Goal: Information Seeking & Learning: Learn about a topic

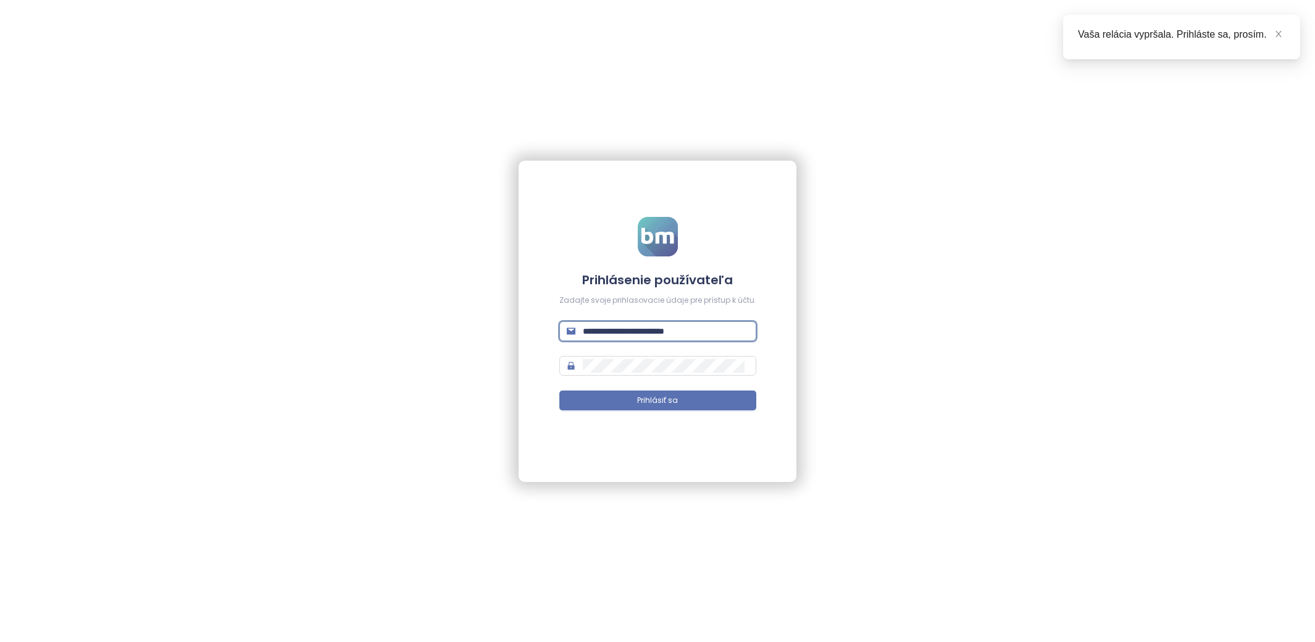
click at [648, 335] on input "**********" at bounding box center [666, 331] width 166 height 14
click at [666, 327] on input "**********" at bounding box center [666, 331] width 166 height 14
type input "**********"
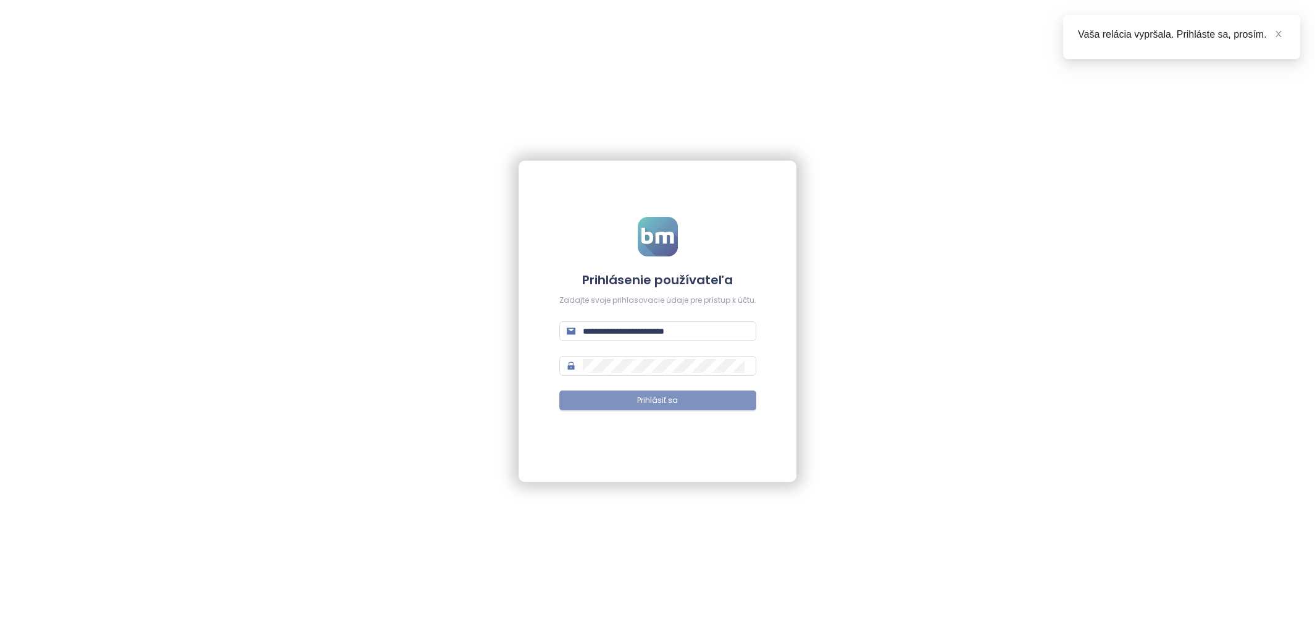
click at [702, 403] on button "Prihlásiť sa" at bounding box center [657, 400] width 197 height 20
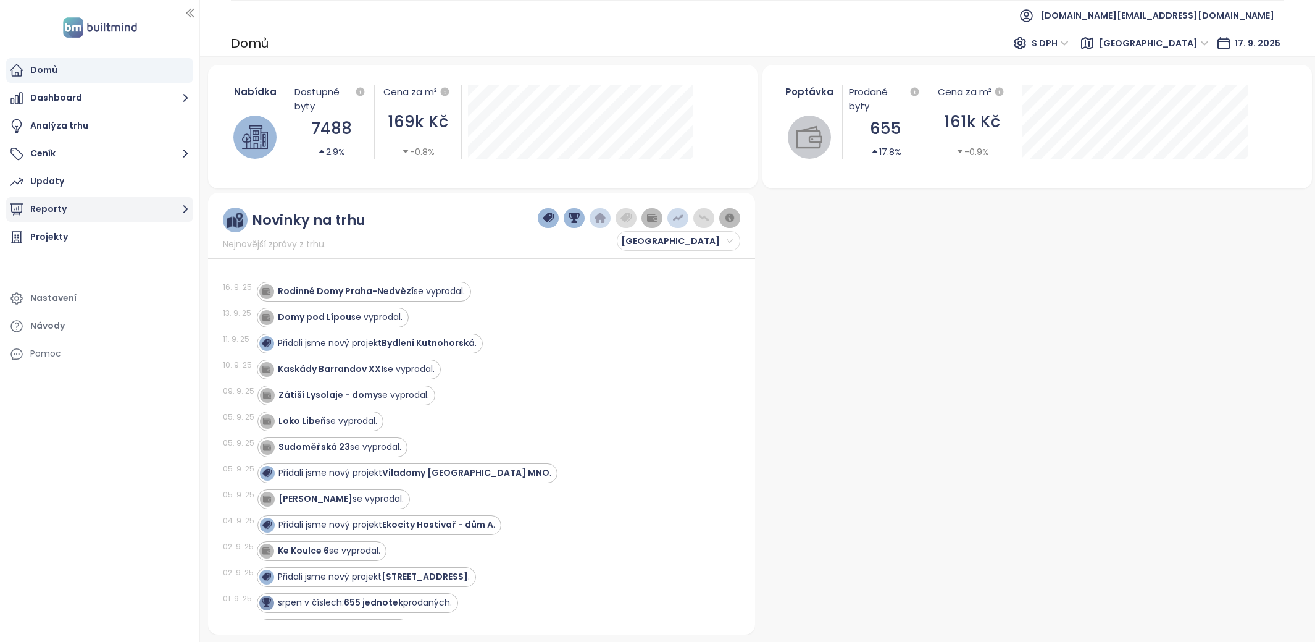
click at [112, 211] on button "Reporty" at bounding box center [99, 209] width 187 height 25
click at [1197, 46] on span "Praha" at bounding box center [1154, 43] width 110 height 19
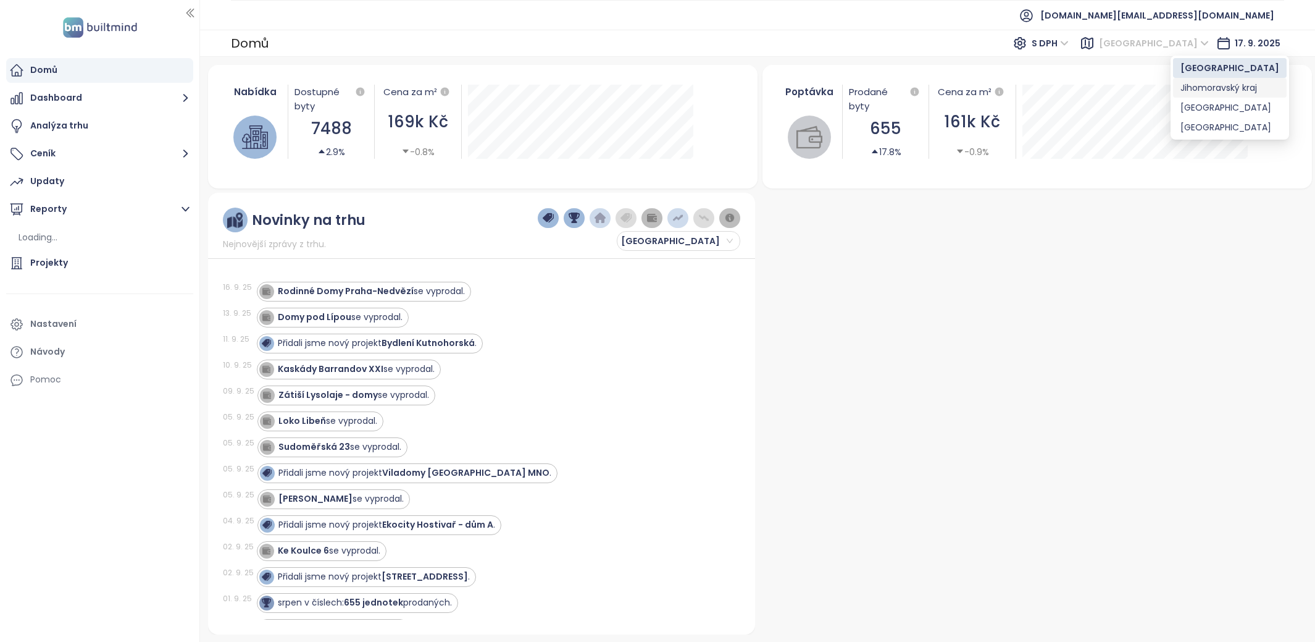
click at [1208, 81] on div "Jihomoravský kraj" at bounding box center [1230, 88] width 99 height 14
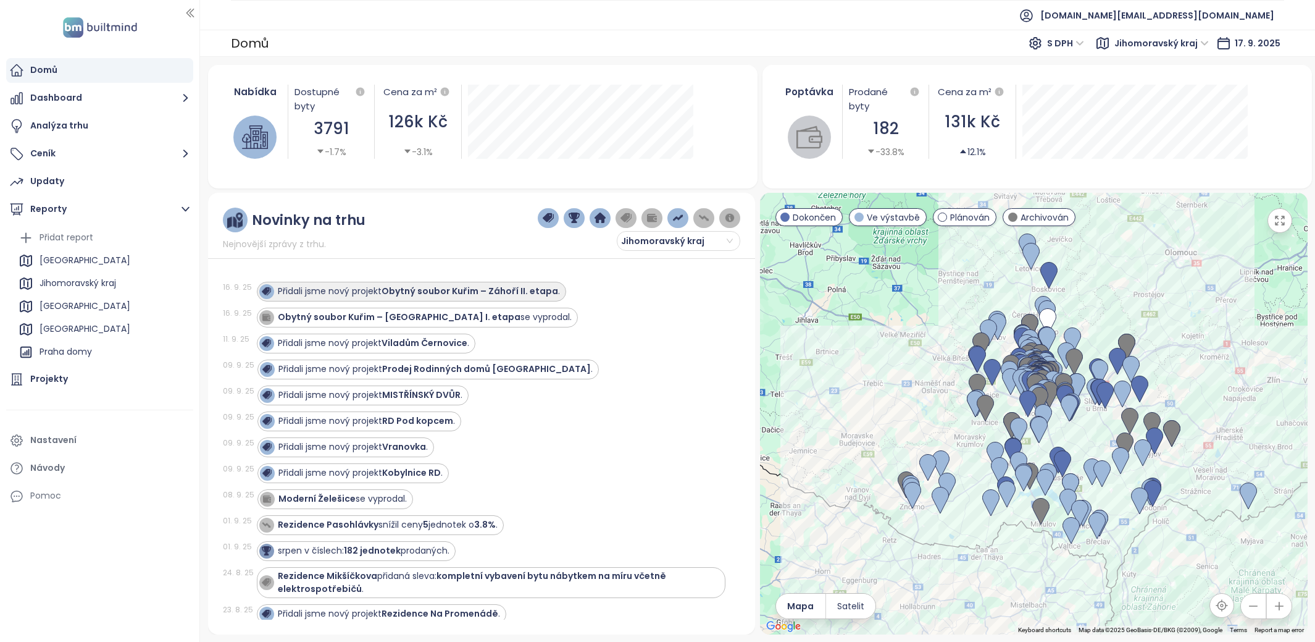
click at [353, 290] on div "Přidali jsme nový projekt Obytný soubor Kuřim – Záhoří II. etapa ." at bounding box center [419, 291] width 282 height 13
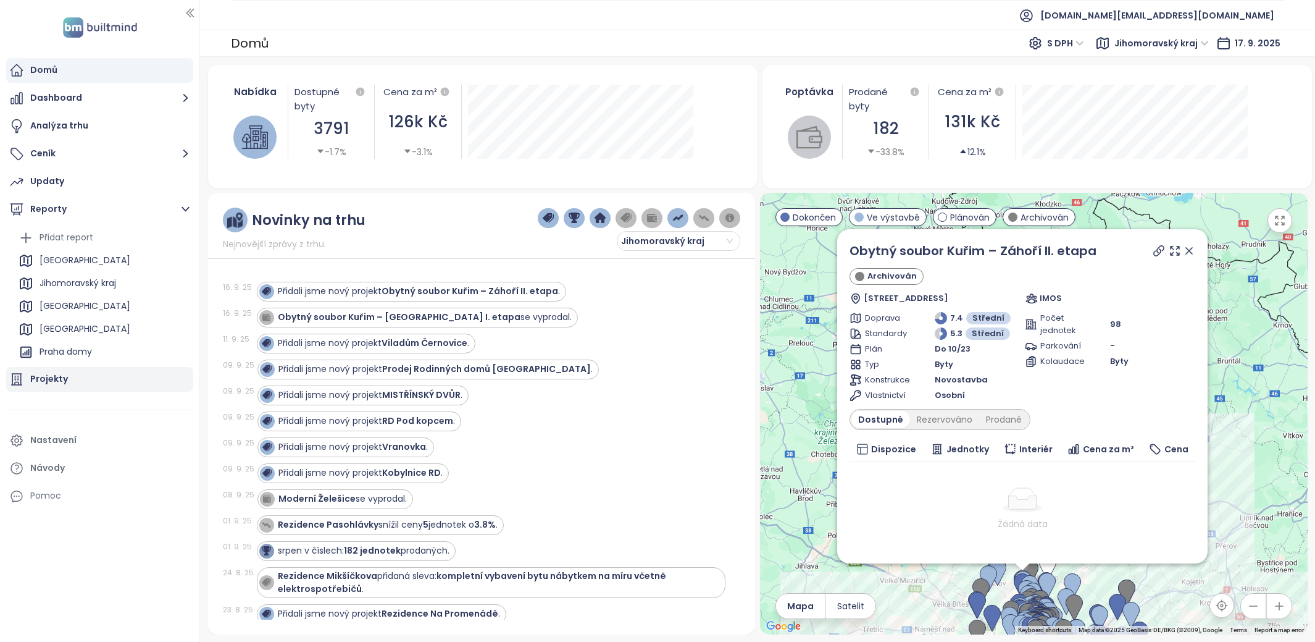
click at [80, 387] on div "Projekty" at bounding box center [99, 379] width 187 height 25
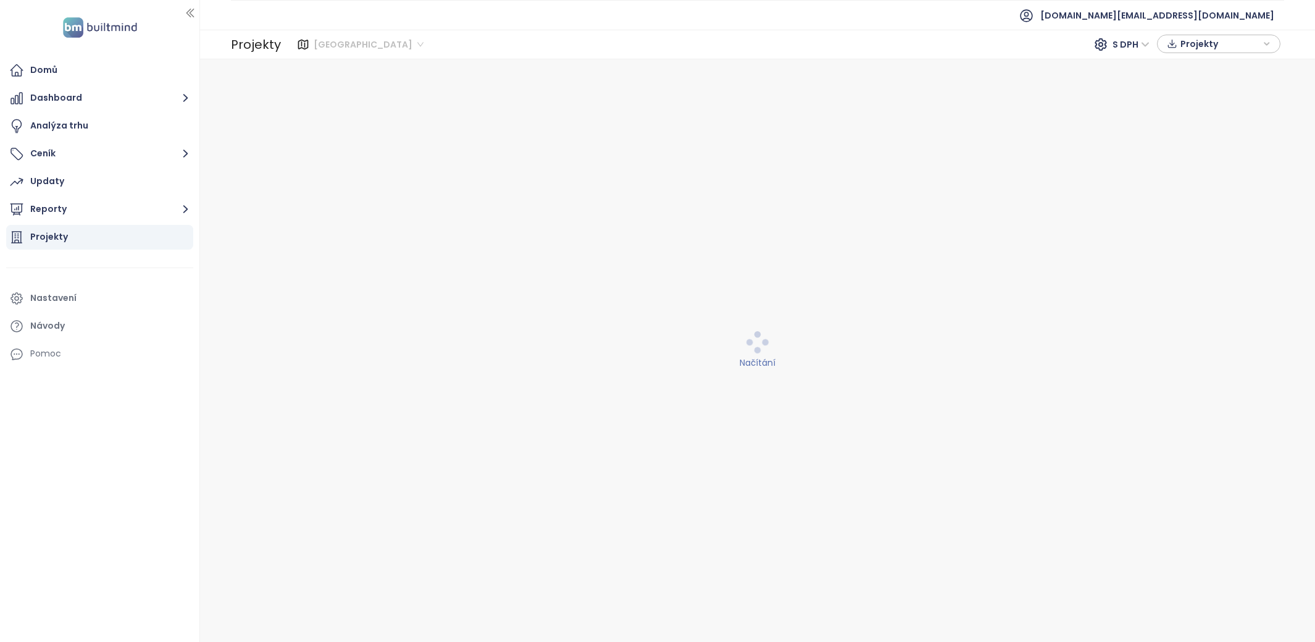
click at [332, 46] on span "Praha" at bounding box center [369, 44] width 110 height 19
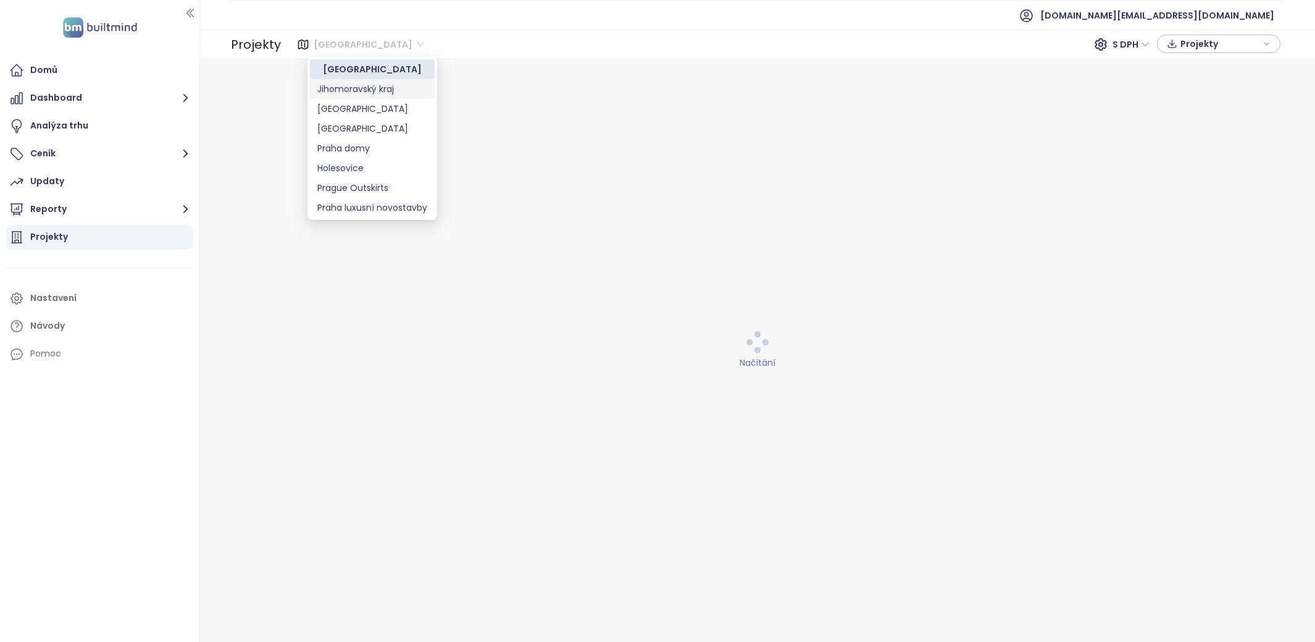
click at [373, 92] on div "Jihomoravský kraj" at bounding box center [372, 89] width 110 height 14
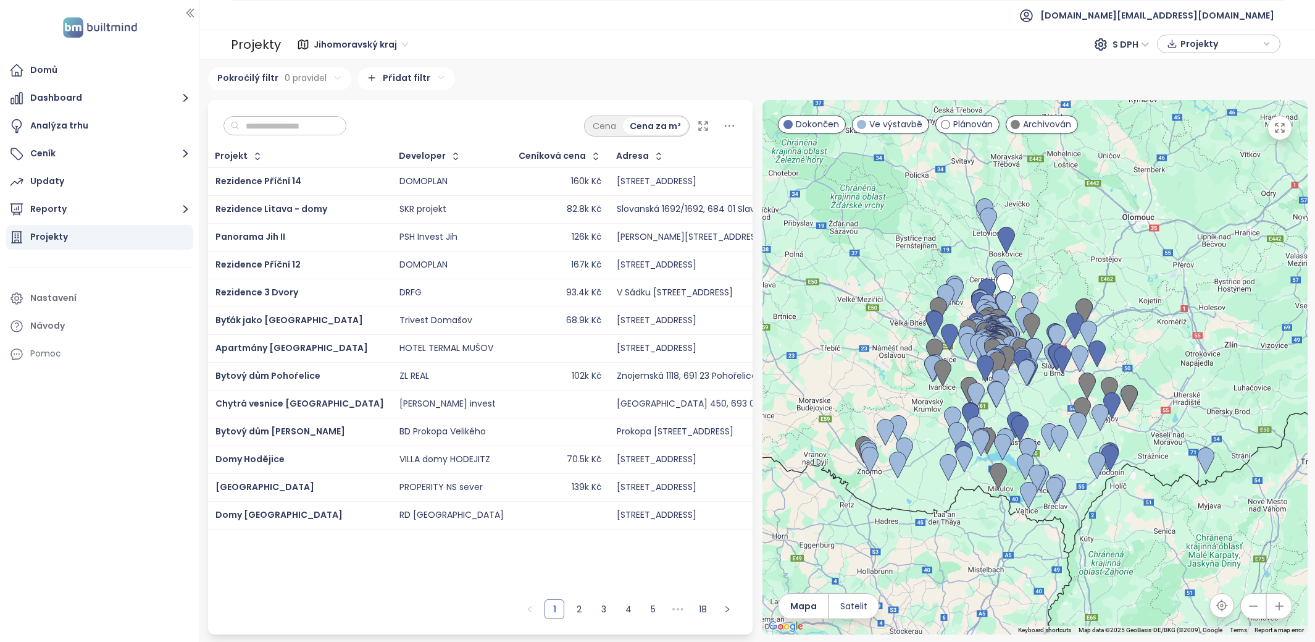
click at [296, 127] on input "text" at bounding box center [290, 126] width 100 height 19
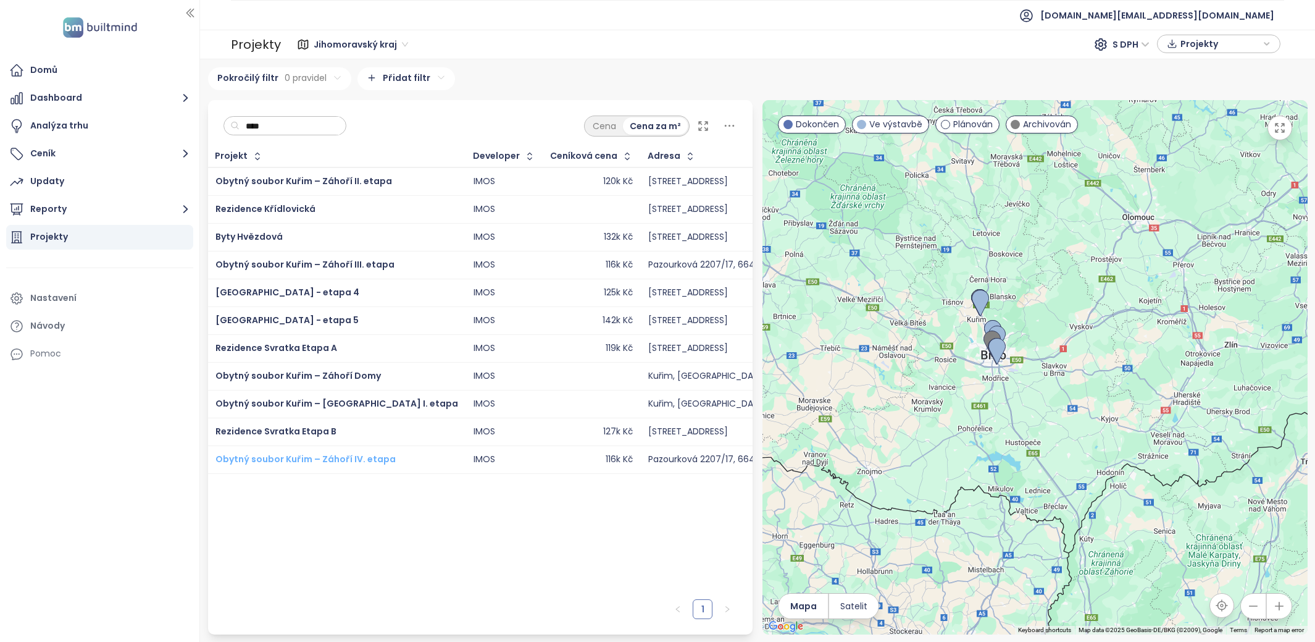
click at [346, 459] on span "Obytný soubor Kuřim – Záhoří IV. etapa" at bounding box center [305, 459] width 180 height 12
click at [312, 429] on span "Rezidence Svratka Etapa B" at bounding box center [275, 431] width 121 height 12
click at [312, 404] on span "Obytný soubor Kuřim – Záhoří I. etapa" at bounding box center [336, 403] width 243 height 12
click at [319, 374] on span "Obytný soubor Kuřim – Záhoří Domy" at bounding box center [297, 375] width 165 height 12
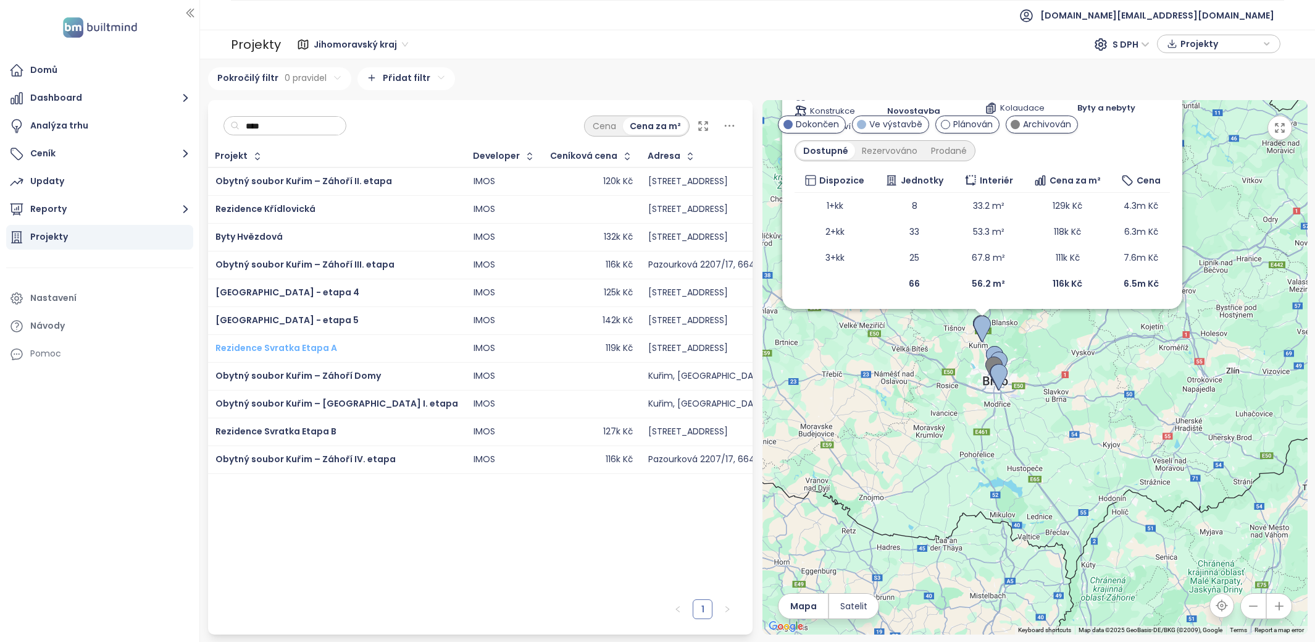
click at [317, 346] on span "Rezidence Svratka Etapa A" at bounding box center [276, 347] width 122 height 12
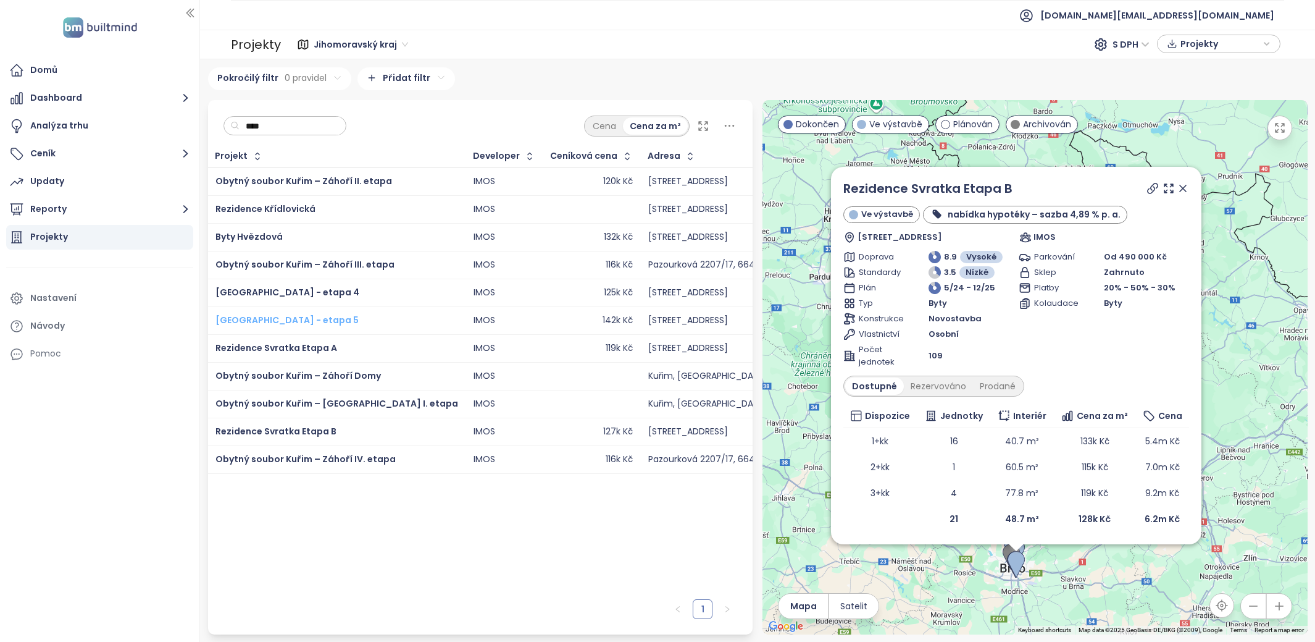
click at [291, 314] on span "Ponava City - etapa 5" at bounding box center [286, 320] width 143 height 12
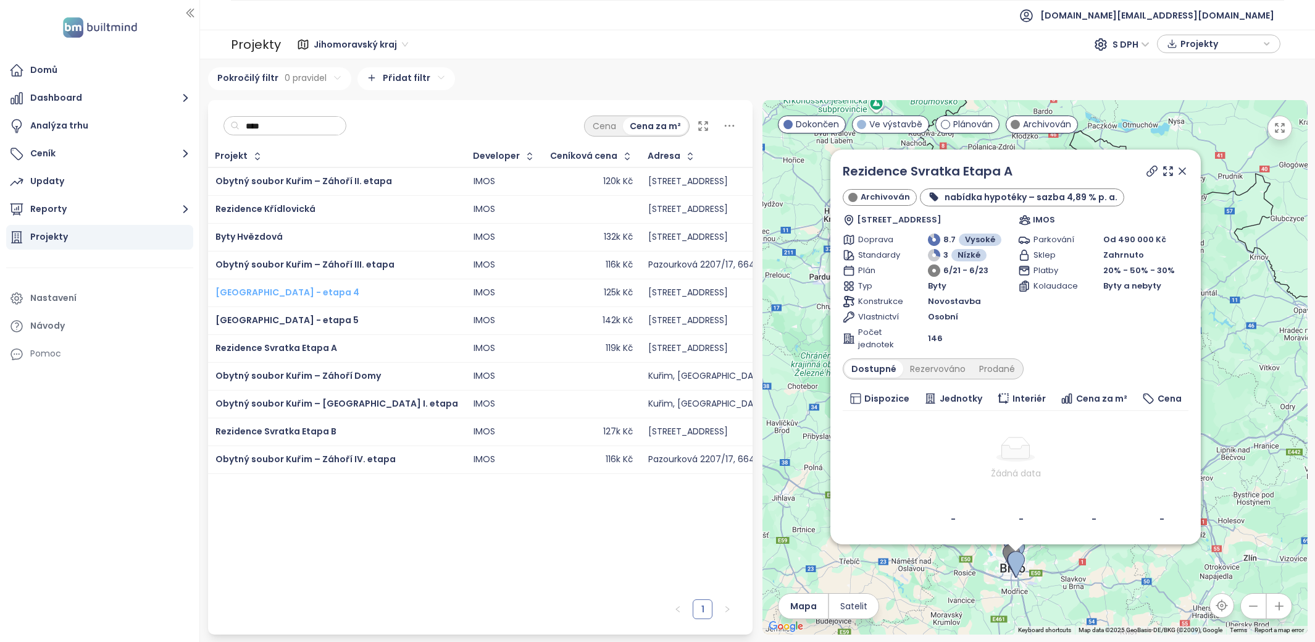
click at [291, 288] on span "Ponava City - etapa 4" at bounding box center [287, 292] width 144 height 12
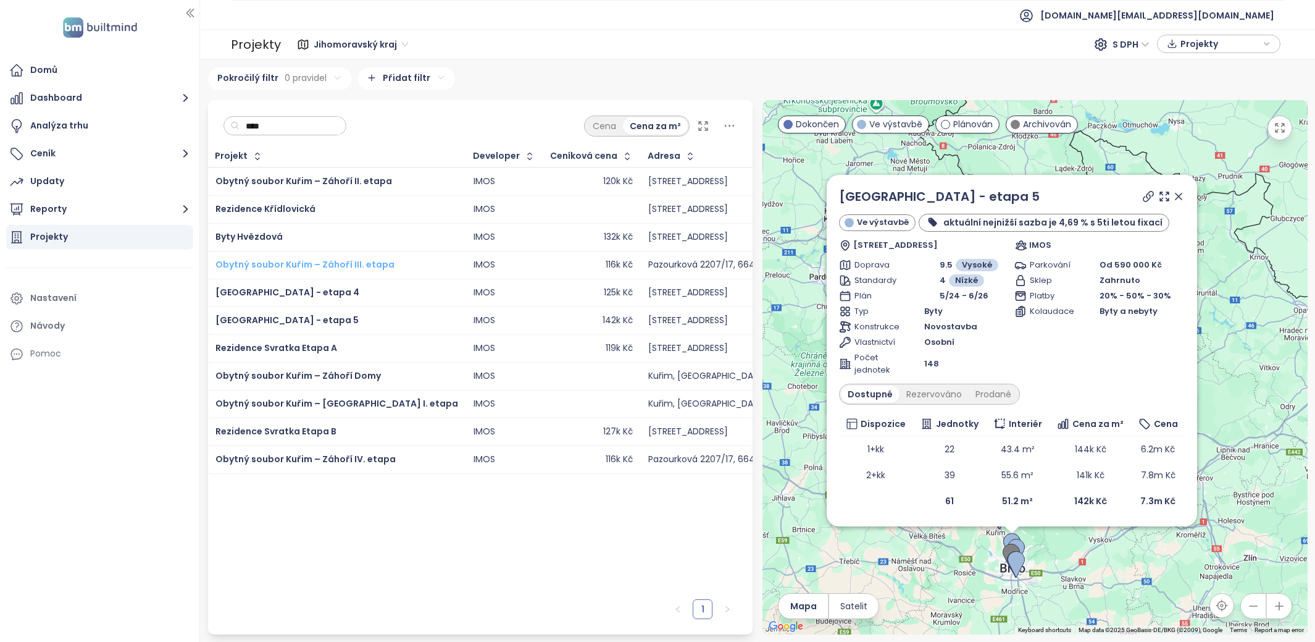
click at [299, 259] on span "Obytný soubor Kuřim – Záhoří III. etapa" at bounding box center [304, 264] width 179 height 12
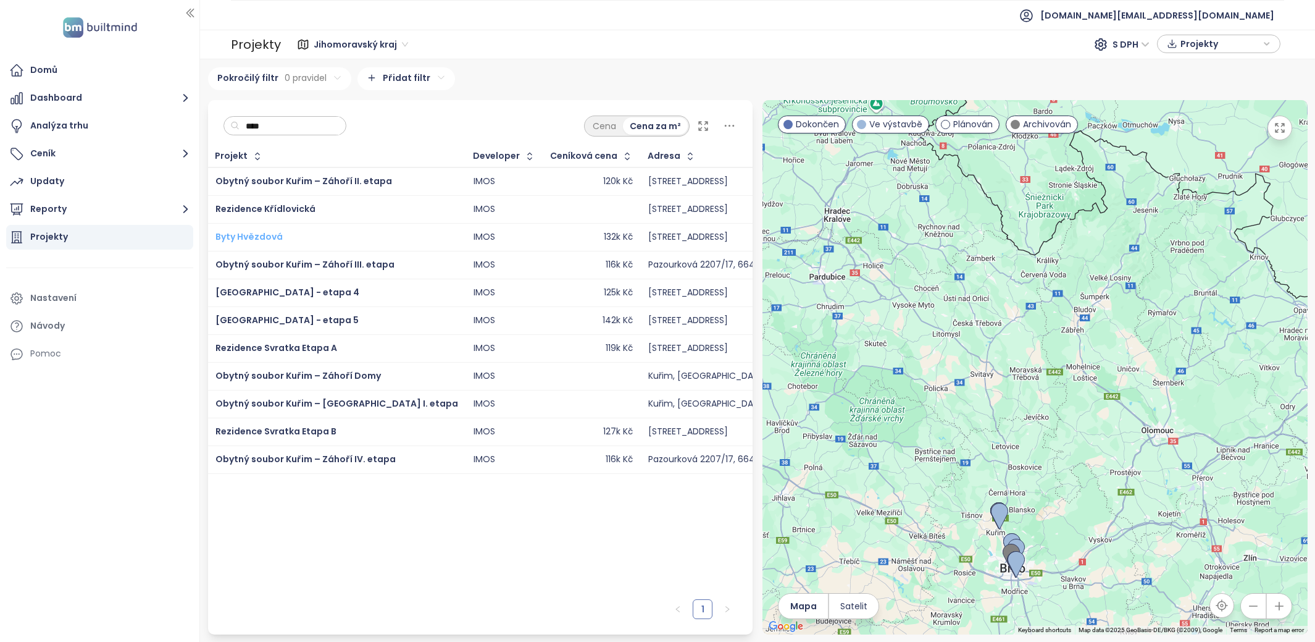
click at [256, 232] on span "Byty Hvězdová" at bounding box center [248, 236] width 67 height 12
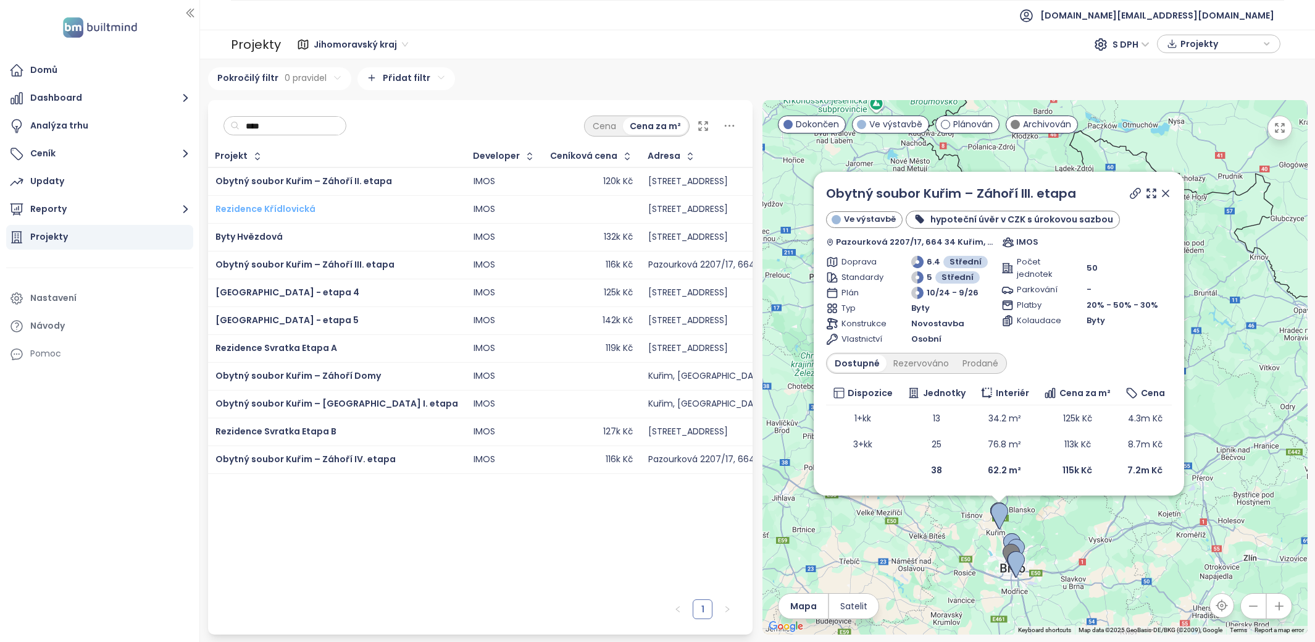
click at [259, 206] on span "Rezidence Křídlovická" at bounding box center [265, 209] width 100 height 12
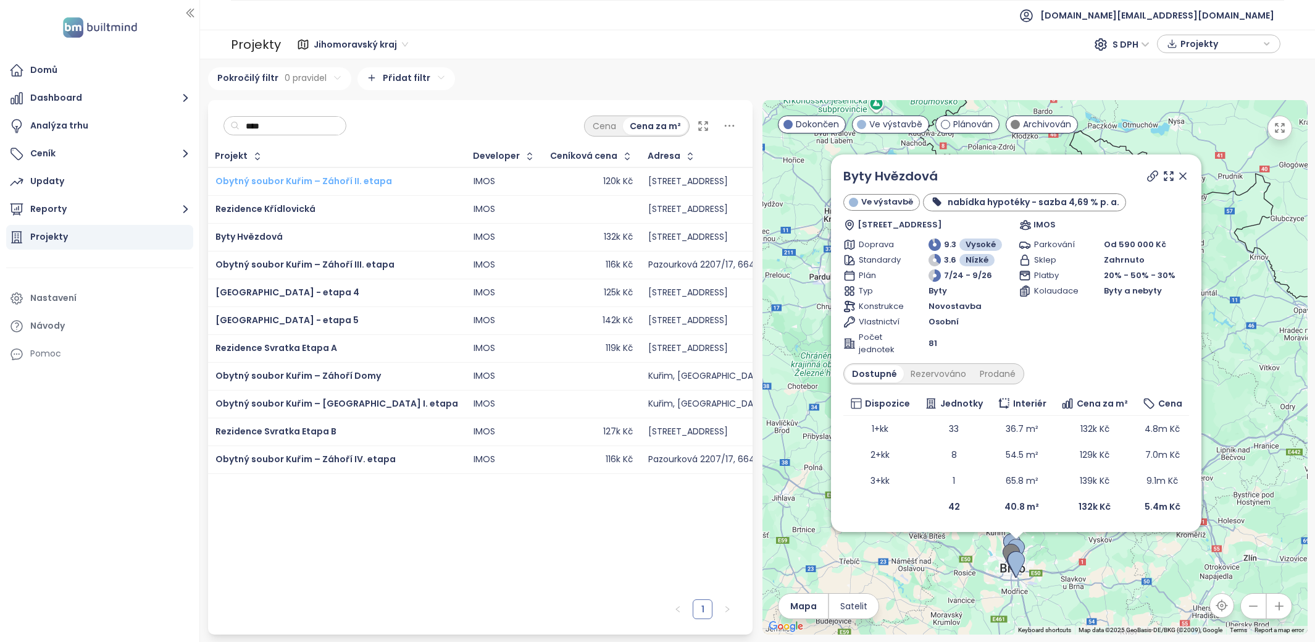
click at [271, 181] on span "Obytný soubor Kuřim – Záhoří II. etapa" at bounding box center [303, 181] width 177 height 12
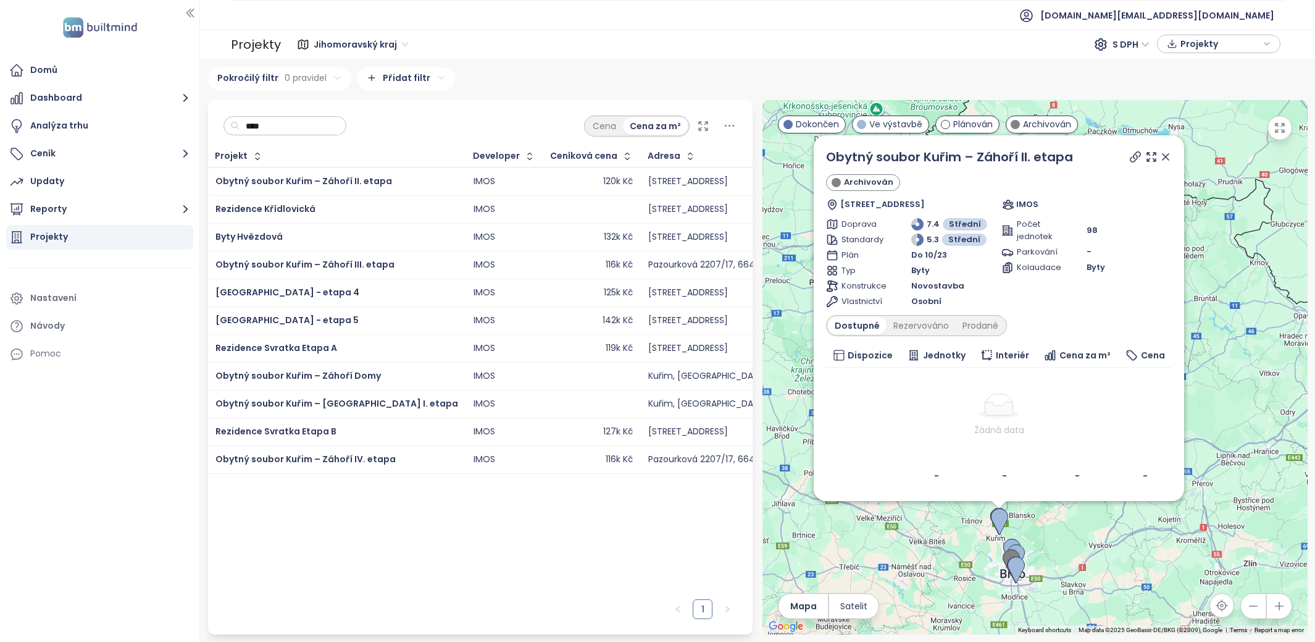
click at [299, 127] on input "****" at bounding box center [290, 126] width 100 height 19
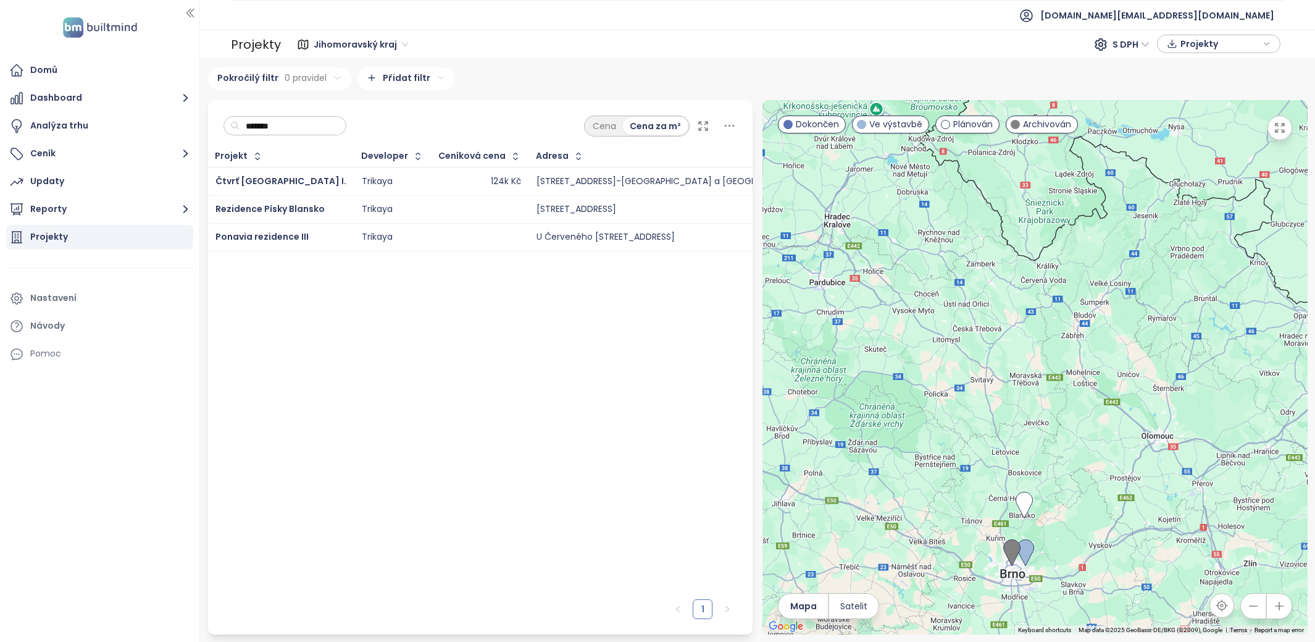
click at [301, 134] on input "*******" at bounding box center [290, 126] width 100 height 19
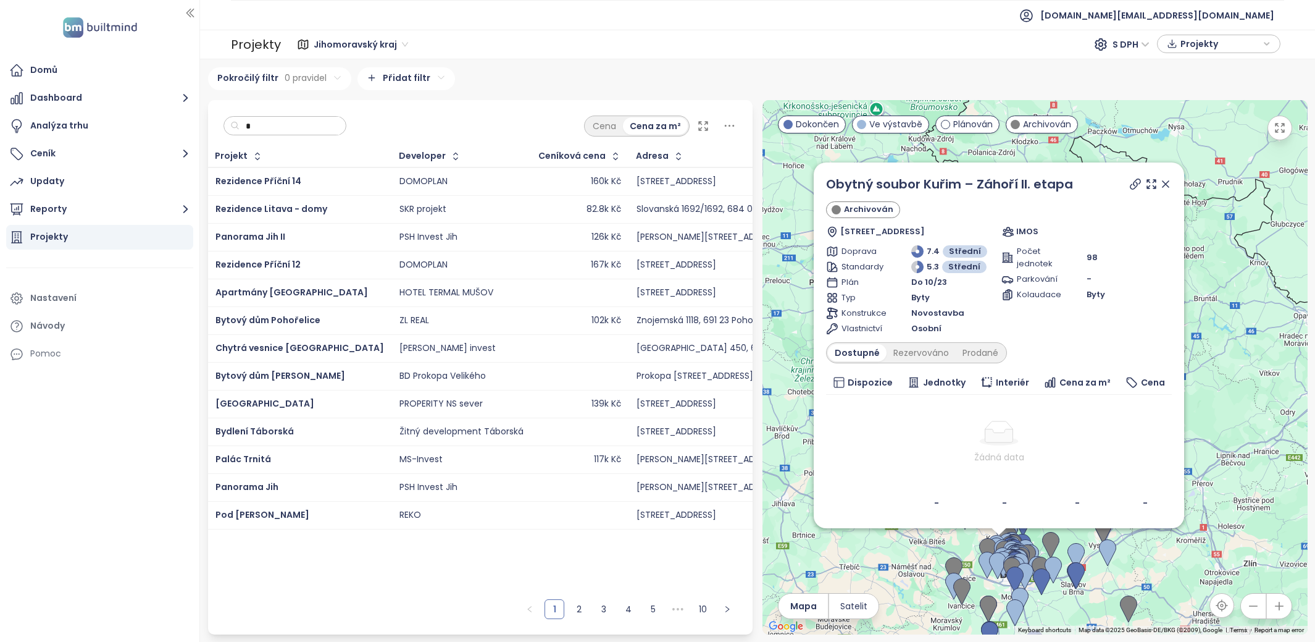
click at [286, 128] on input "*" at bounding box center [290, 126] width 100 height 19
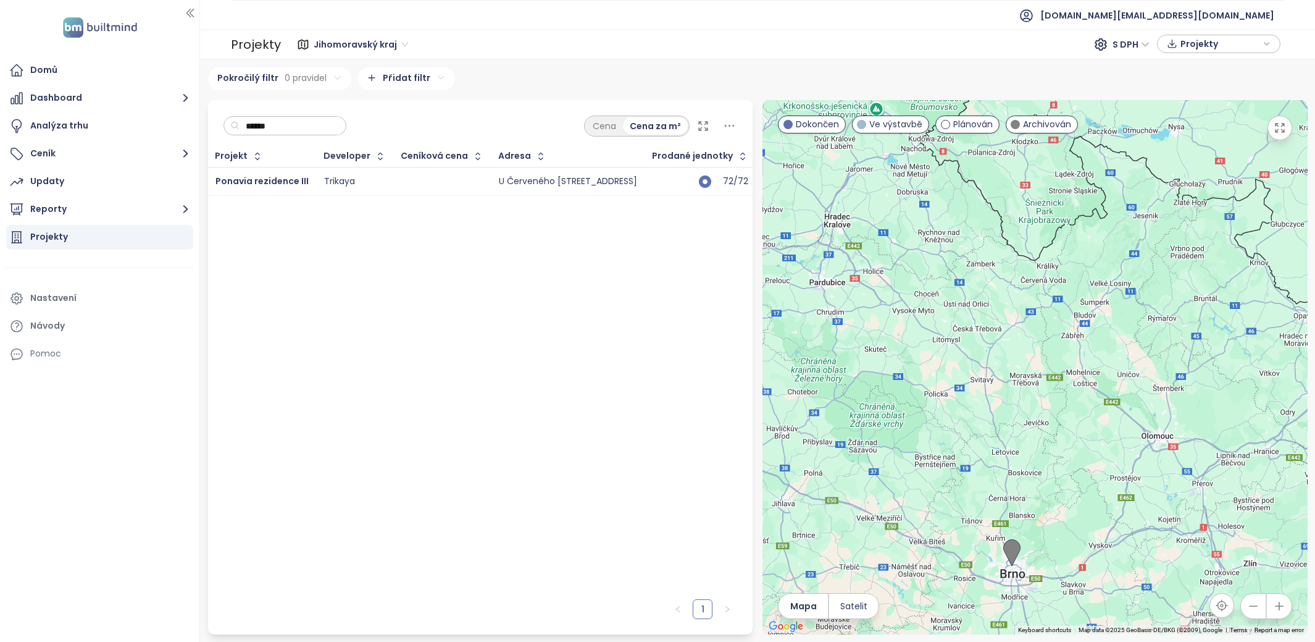
click at [288, 132] on input "******" at bounding box center [290, 126] width 100 height 19
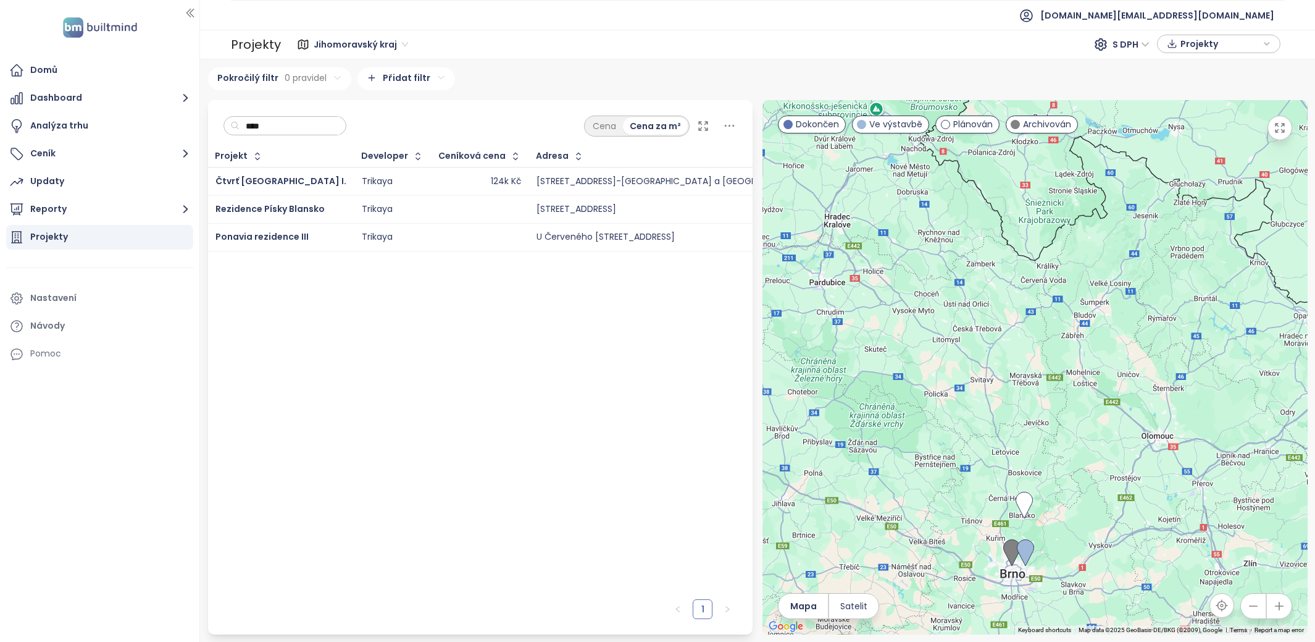
type input "****"
click at [268, 209] on span "Rezidence Písky Blansko" at bounding box center [269, 209] width 109 height 12
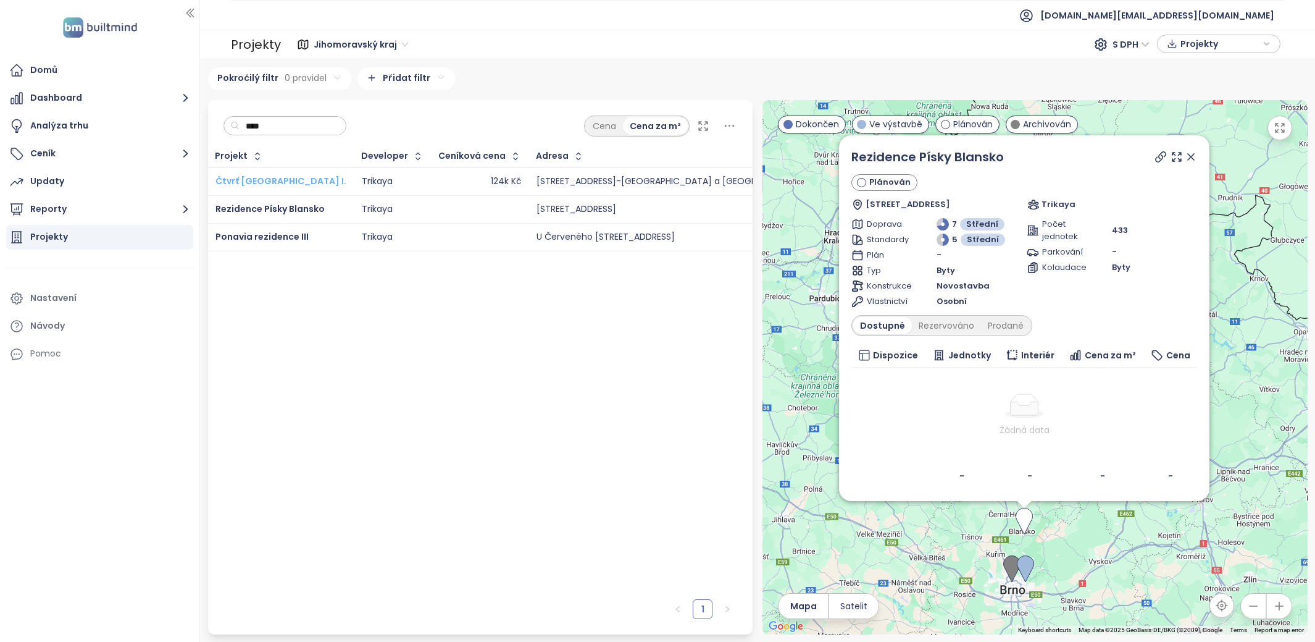
click at [274, 182] on span "Čtvrť pod Hády I." at bounding box center [280, 181] width 131 height 12
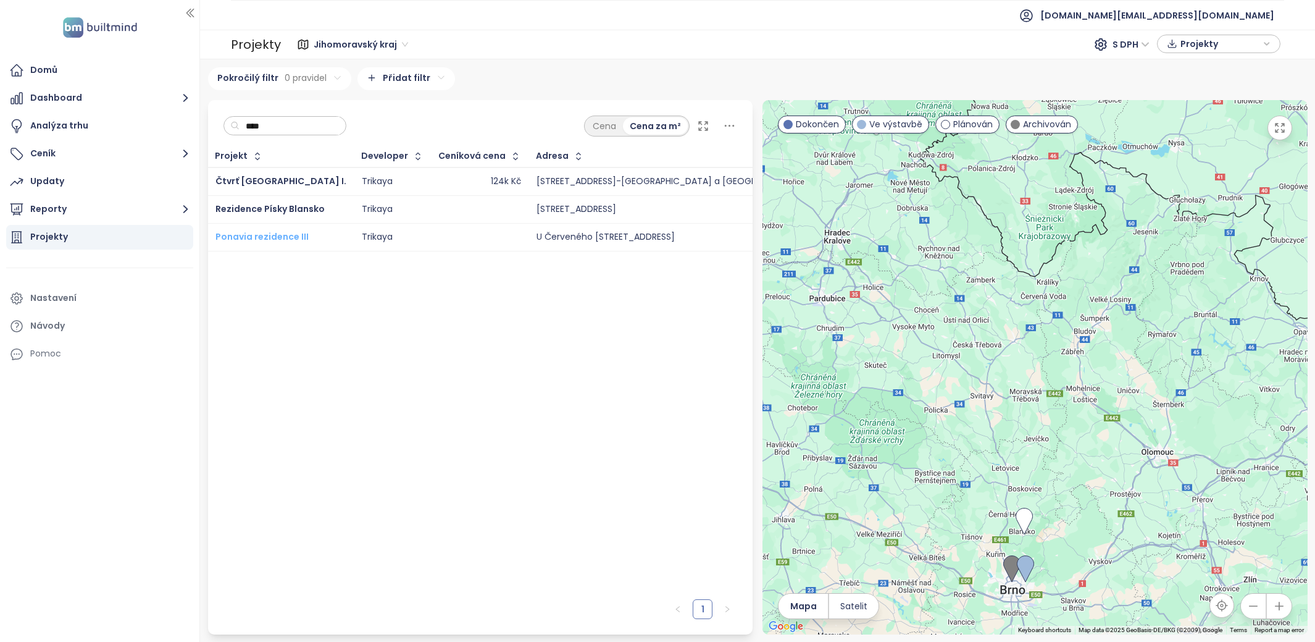
click at [269, 233] on span "Ponavia rezidence III" at bounding box center [261, 236] width 93 height 12
click at [272, 211] on span "Rezidence Písky Blansko" at bounding box center [269, 209] width 109 height 12
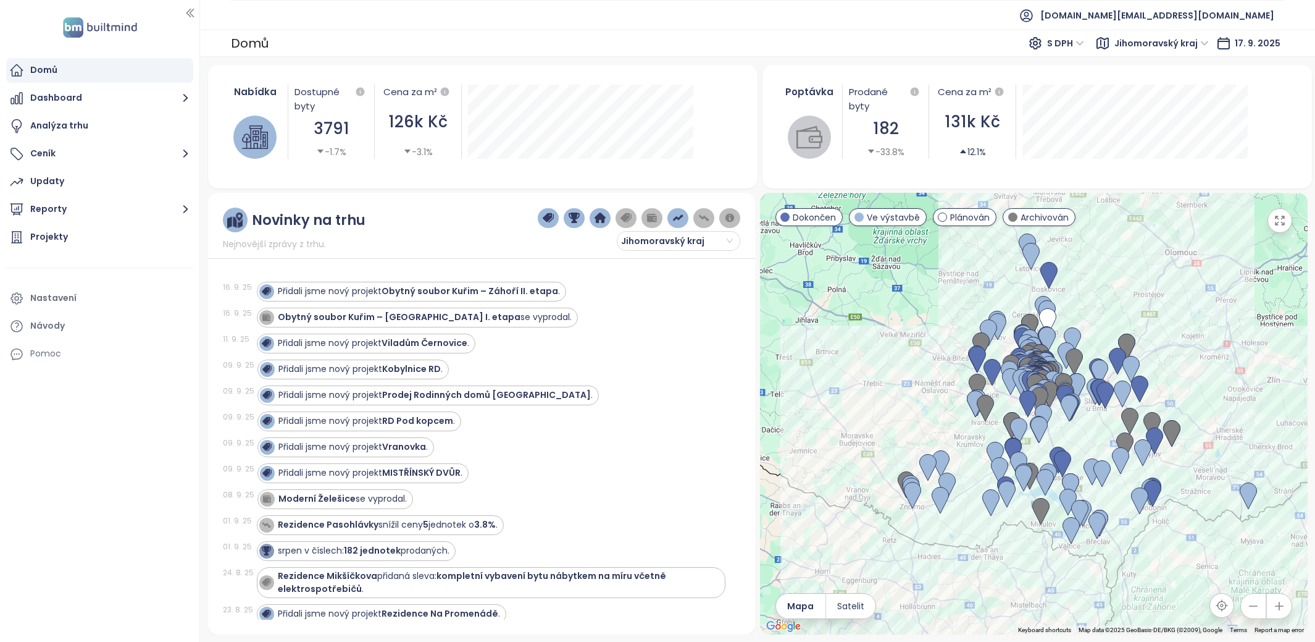
click at [102, 250] on ul "Domů Dashboard Analýza trhu Ceník Updaty Reporty Projekty Nastavení Návody Pomoc" at bounding box center [99, 212] width 187 height 308
click at [102, 239] on div "Projekty" at bounding box center [99, 237] width 187 height 25
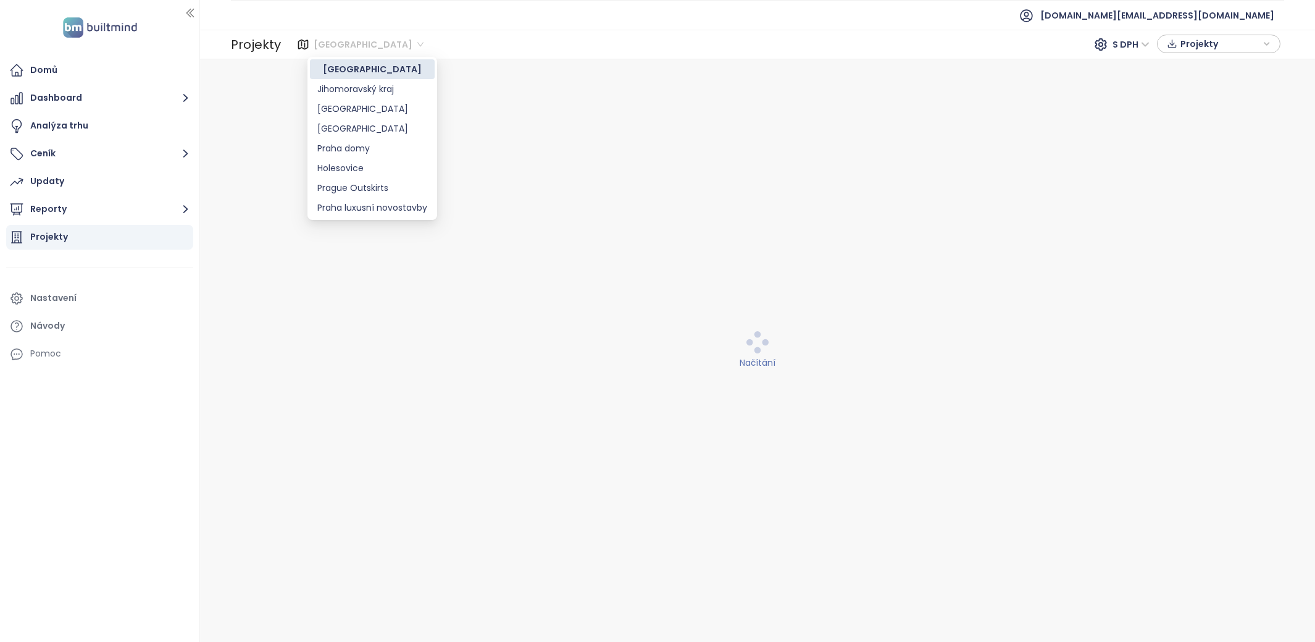
click at [335, 46] on span "Praha" at bounding box center [369, 44] width 110 height 19
click at [353, 83] on div "Jihomoravský kraj" at bounding box center [372, 89] width 110 height 14
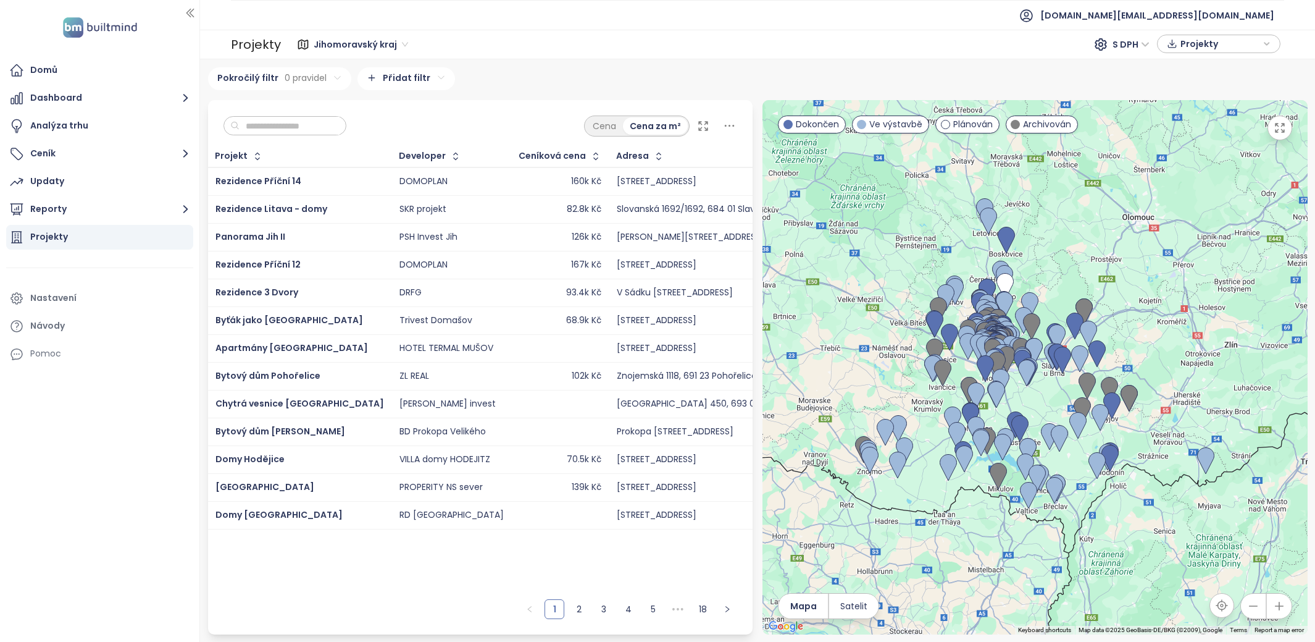
click at [302, 126] on input "text" at bounding box center [290, 126] width 100 height 19
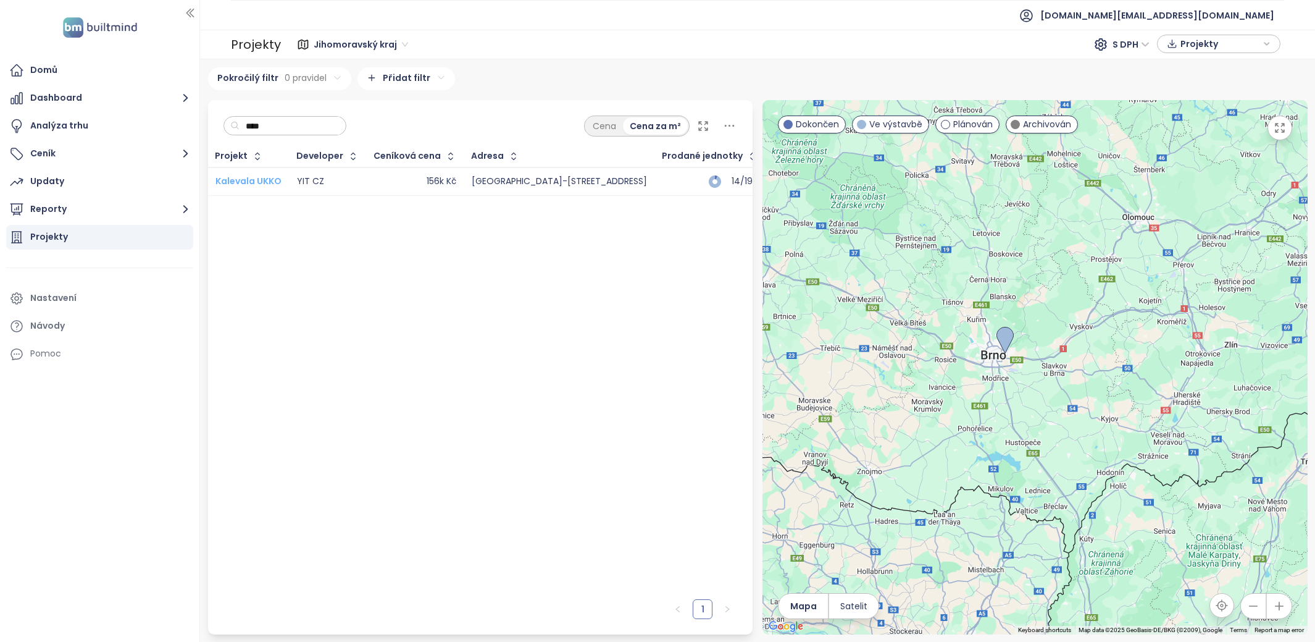
type input "****"
click at [261, 179] on span "Kalevala UKKO" at bounding box center [248, 181] width 66 height 12
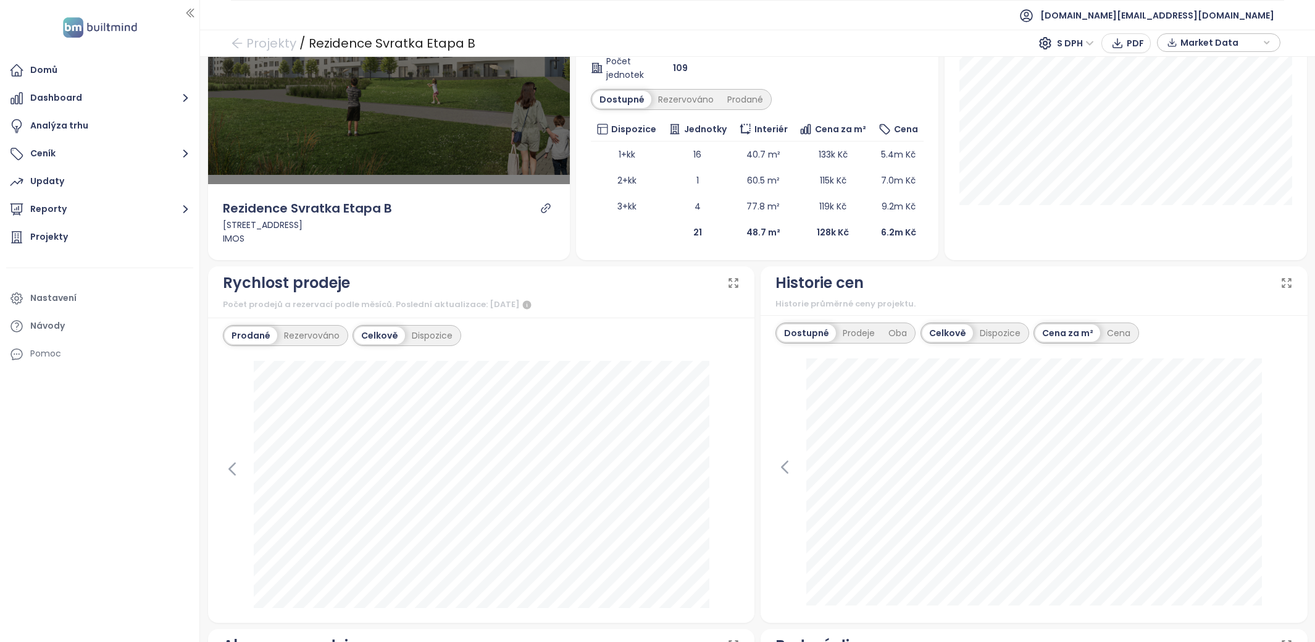
scroll to position [207, 0]
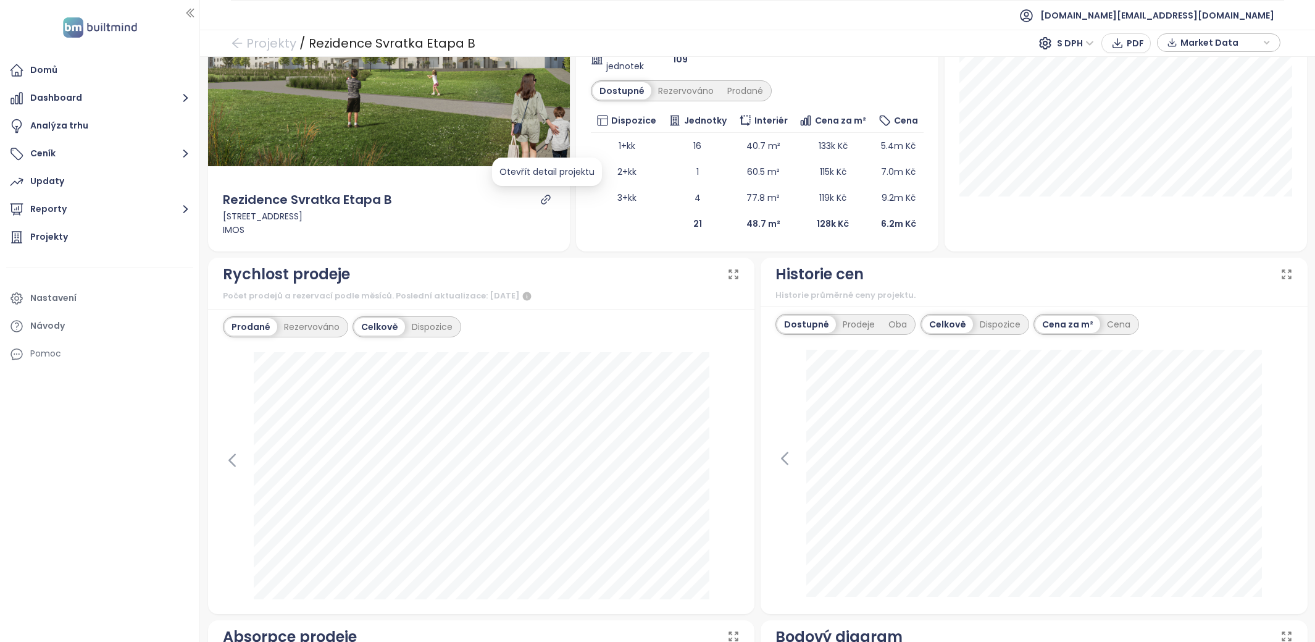
click at [545, 196] on icon "link" at bounding box center [545, 199] width 11 height 11
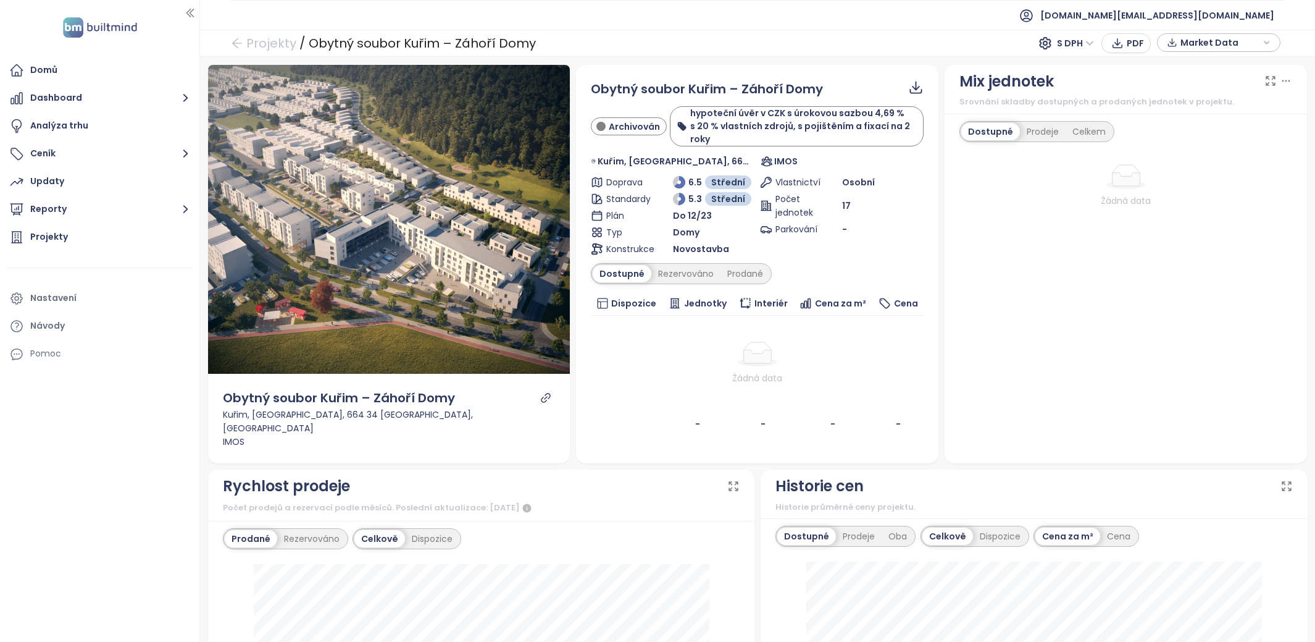
click at [548, 399] on icon "link" at bounding box center [545, 397] width 11 height 11
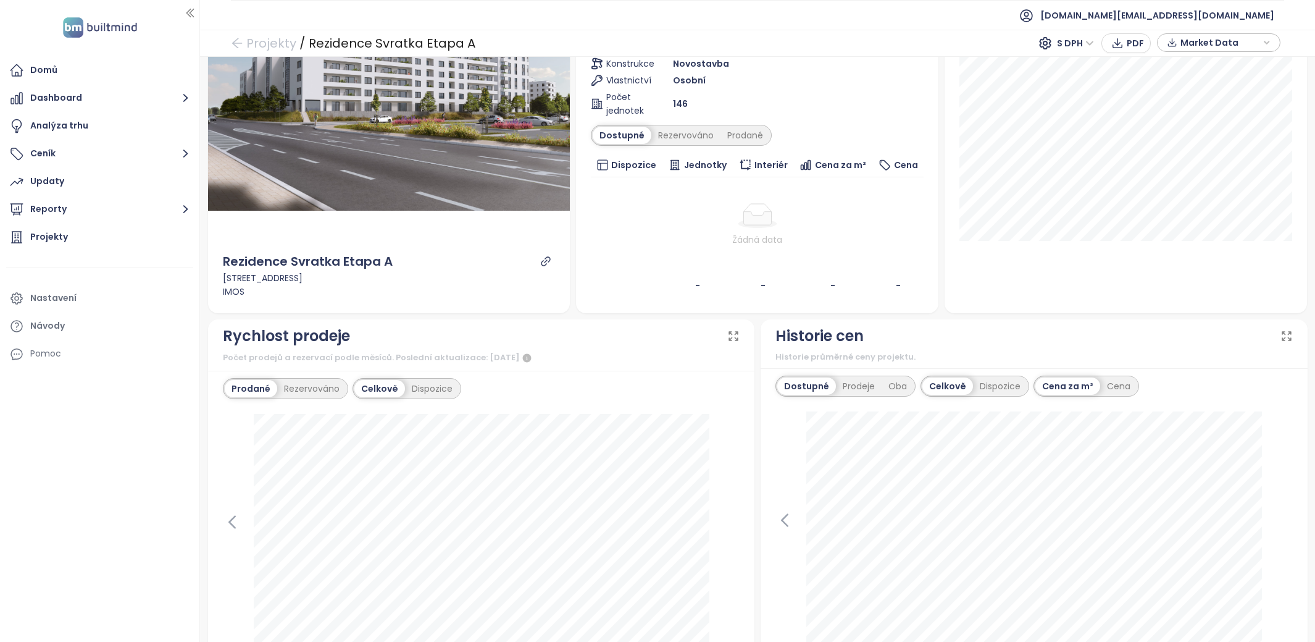
scroll to position [69, 0]
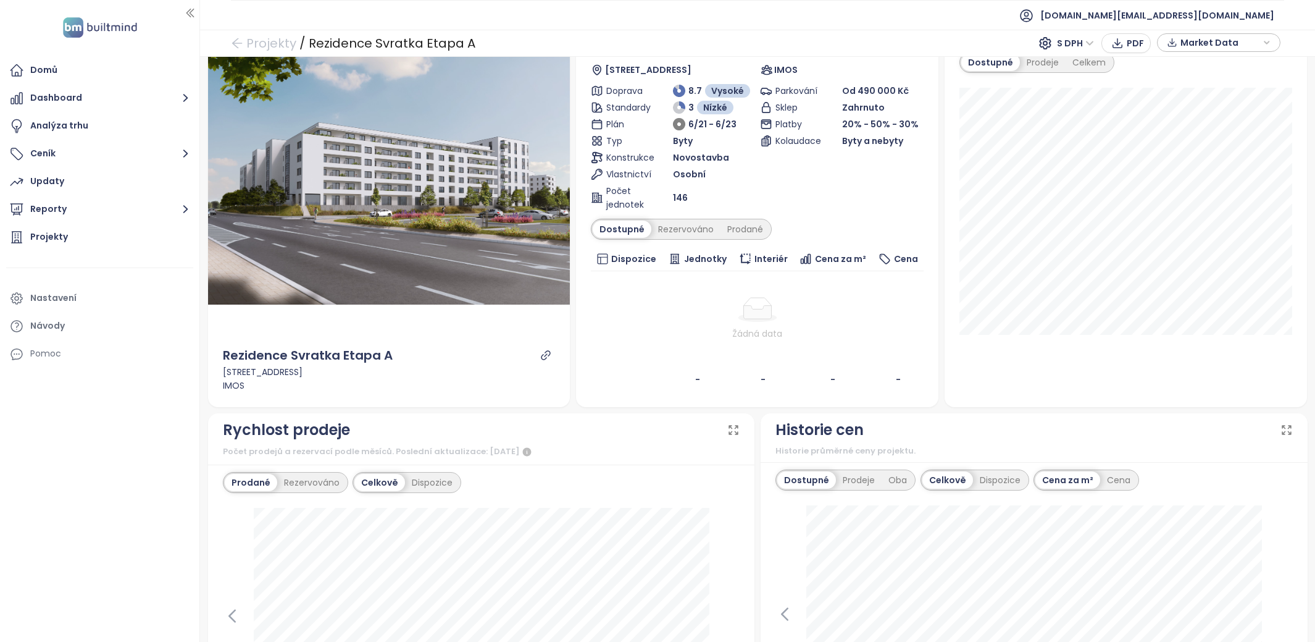
click at [540, 354] on div at bounding box center [545, 354] width 15 height 11
click at [545, 350] on icon "link" at bounding box center [545, 354] width 11 height 11
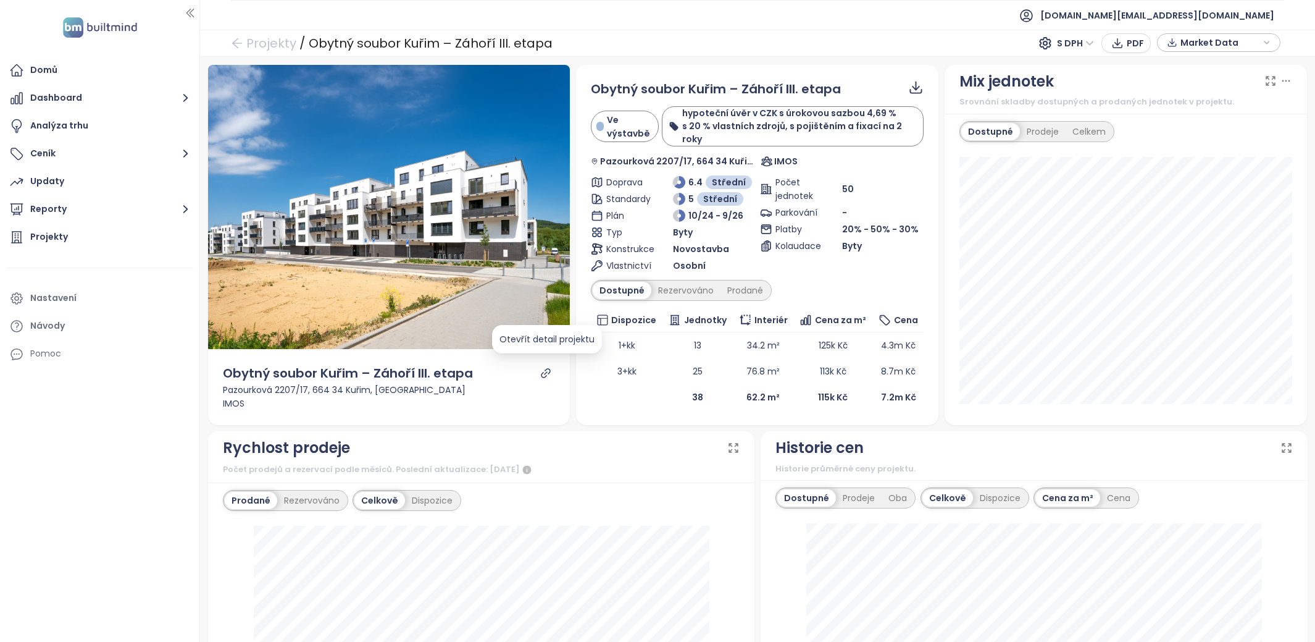
click at [544, 367] on icon "link" at bounding box center [545, 372] width 11 height 11
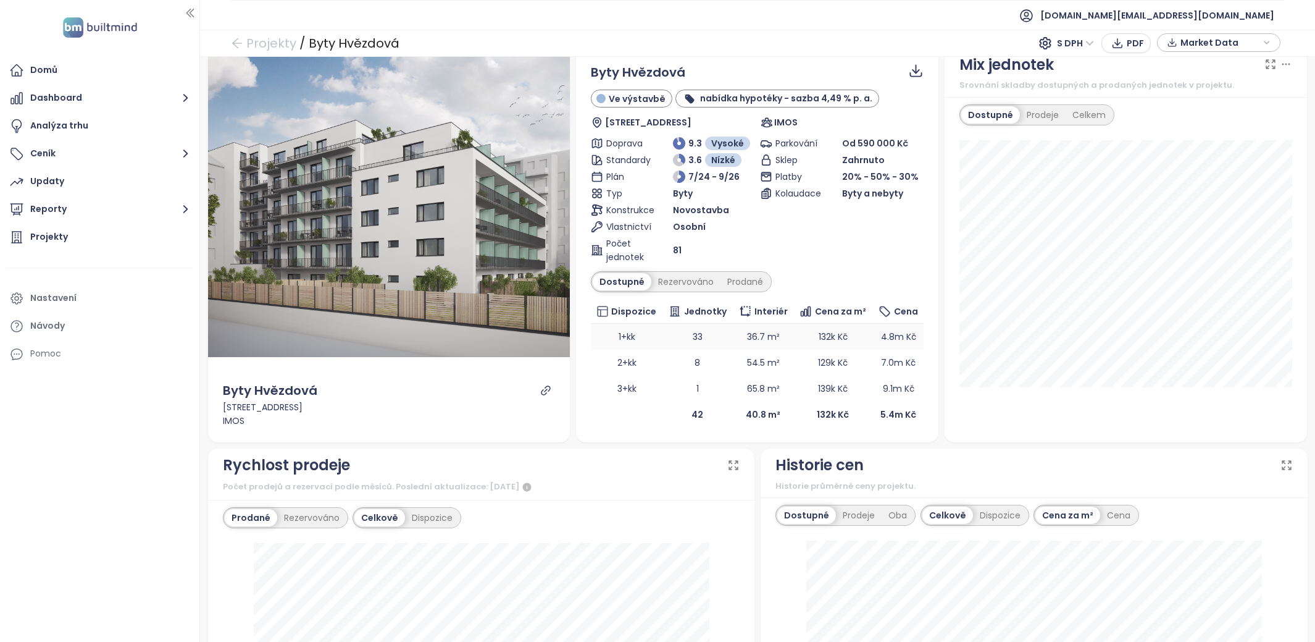
scroll to position [6, 0]
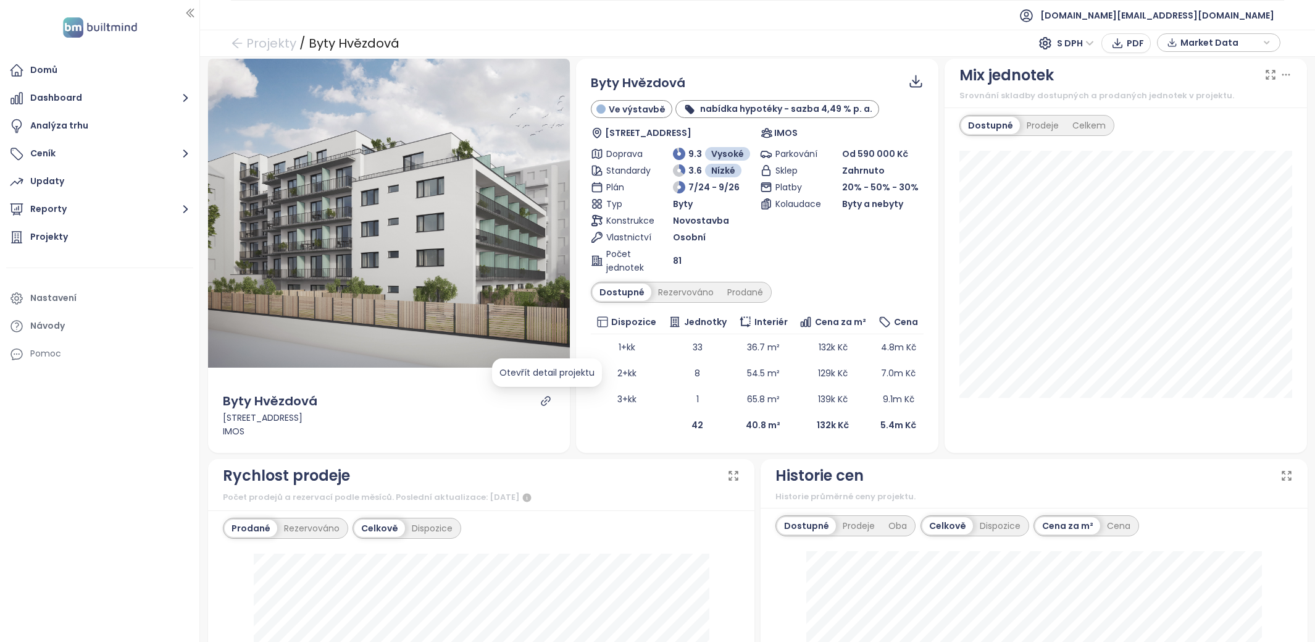
click at [543, 398] on icon "link" at bounding box center [545, 400] width 11 height 11
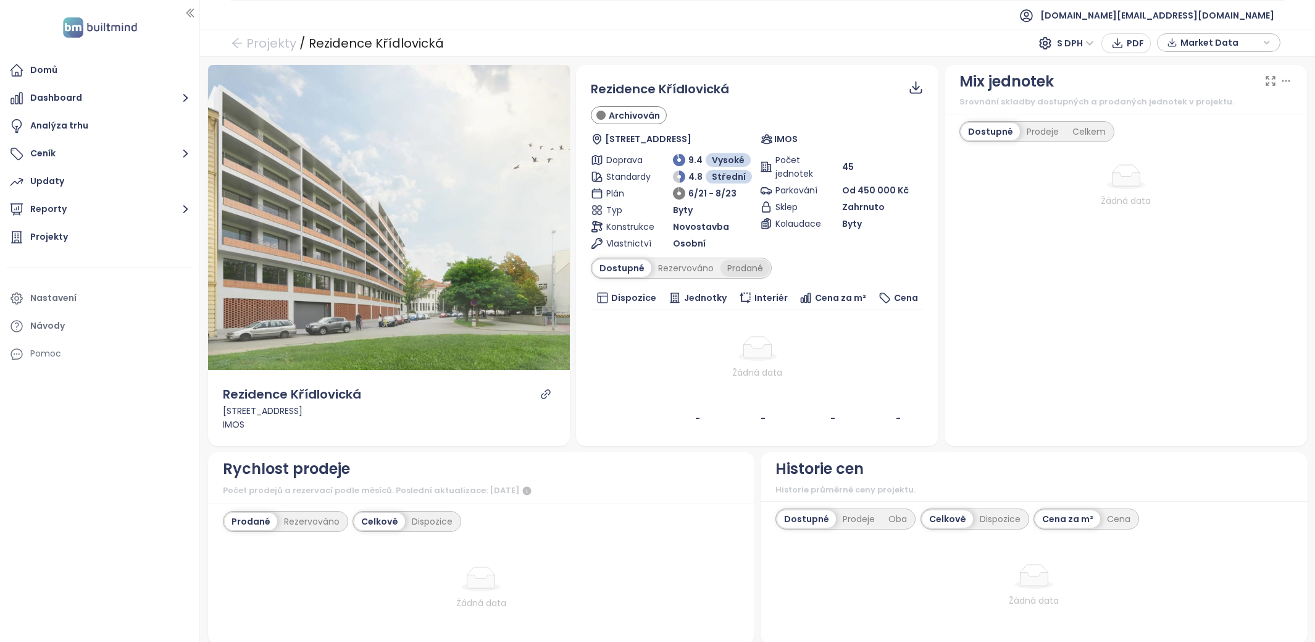
click at [740, 261] on div "Prodané" at bounding box center [745, 267] width 49 height 17
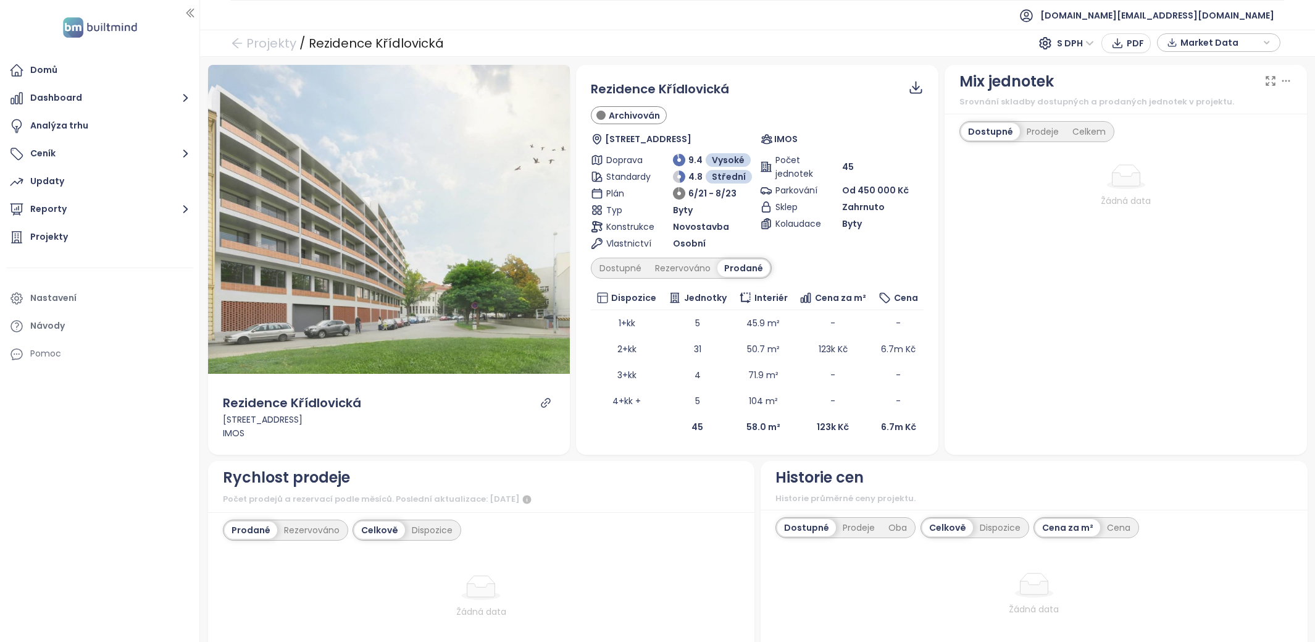
scroll to position [93, 0]
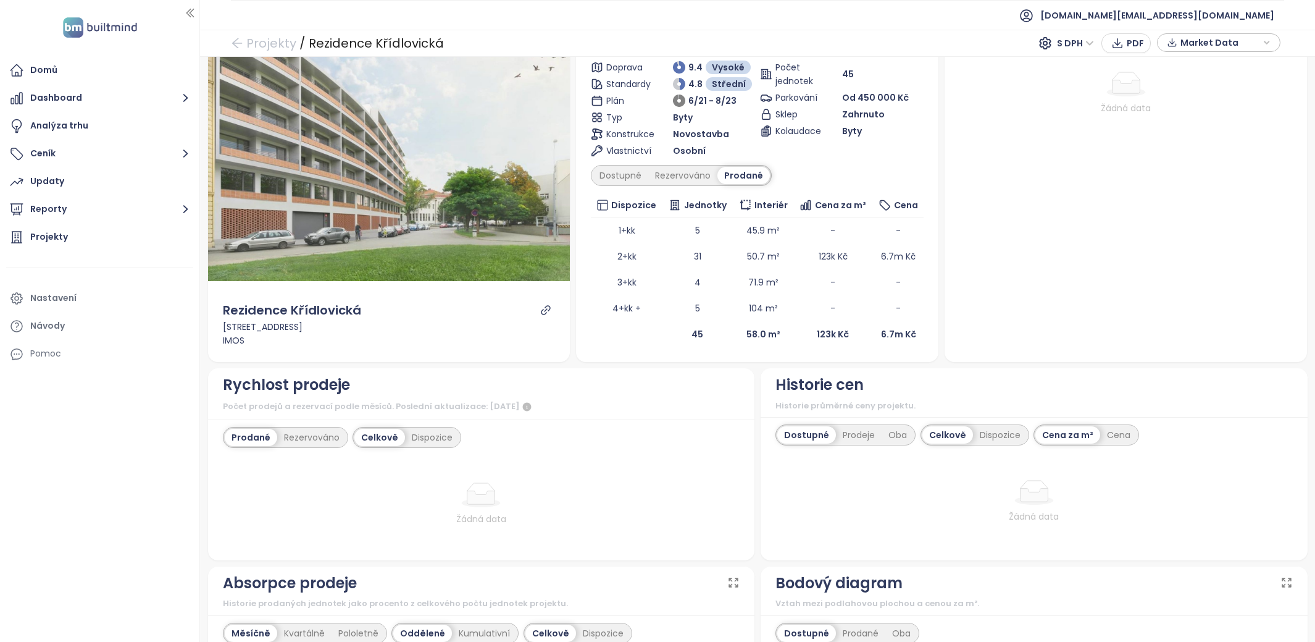
click at [317, 423] on div "Prodané Rezervováno Celkově Dispozice Žádná data" at bounding box center [481, 489] width 547 height 141
click at [316, 429] on div "Rezervováno" at bounding box center [311, 436] width 69 height 17
click at [432, 441] on div "Dispozice" at bounding box center [433, 436] width 54 height 17
click at [256, 435] on div "Prodané" at bounding box center [249, 436] width 49 height 17
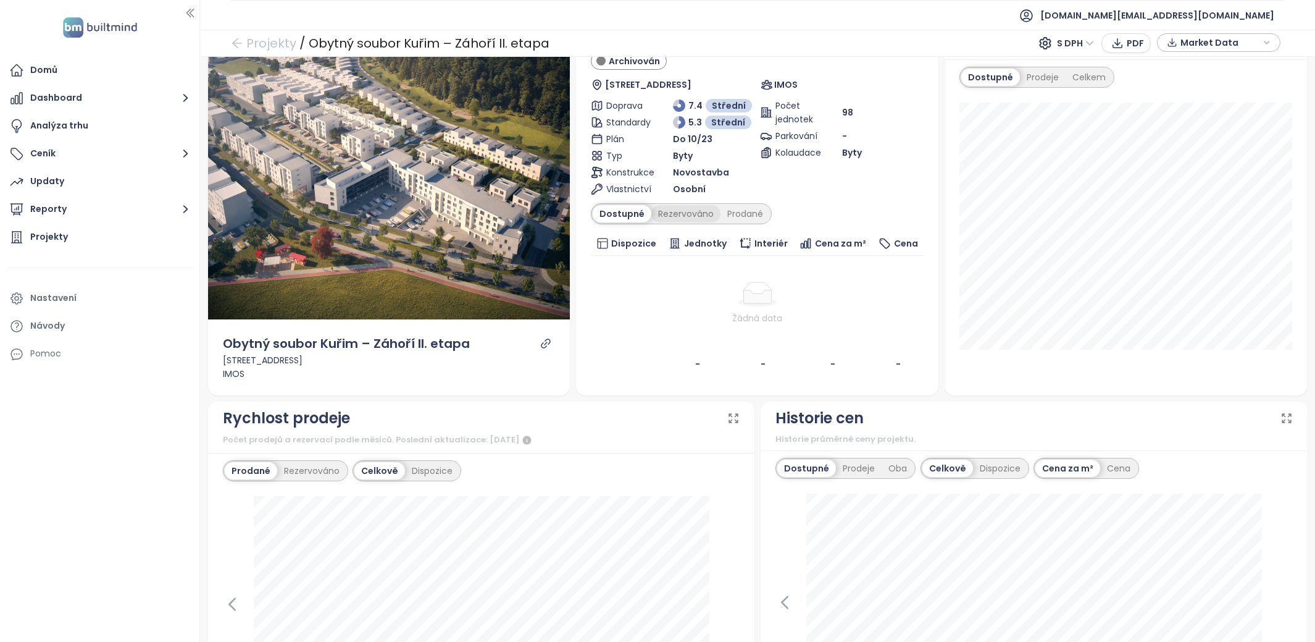
scroll to position [32, 0]
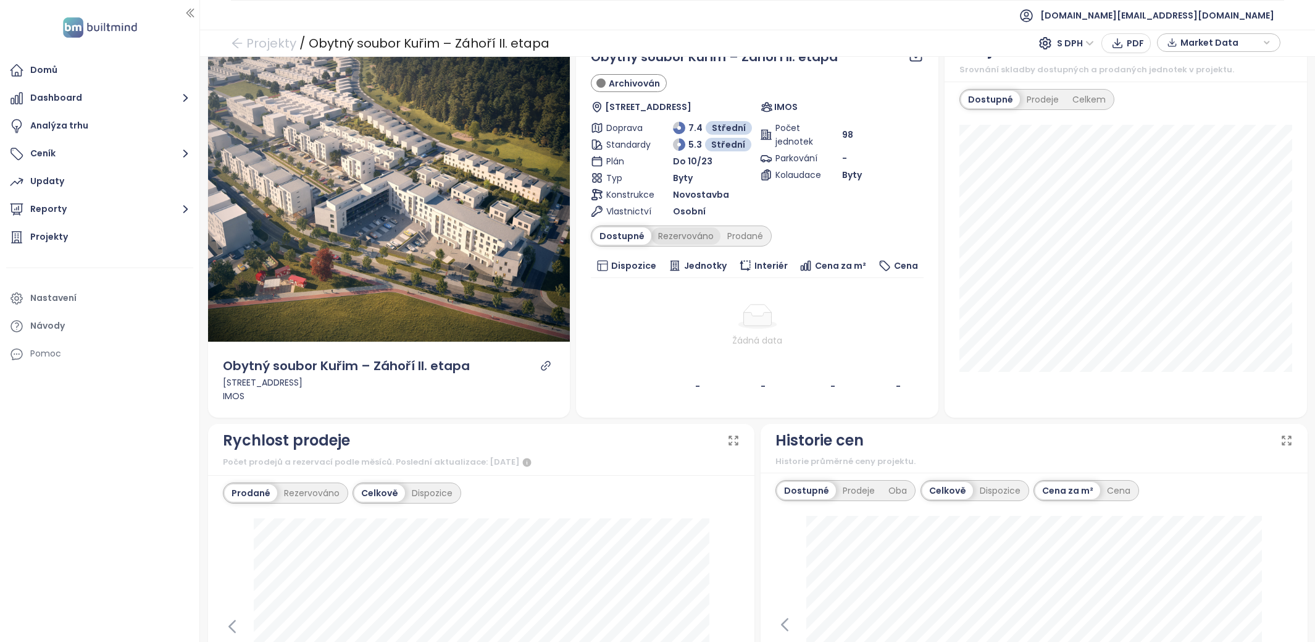
click at [673, 238] on div "Rezervováno" at bounding box center [685, 235] width 69 height 17
click at [750, 240] on div "Prodané" at bounding box center [745, 235] width 49 height 17
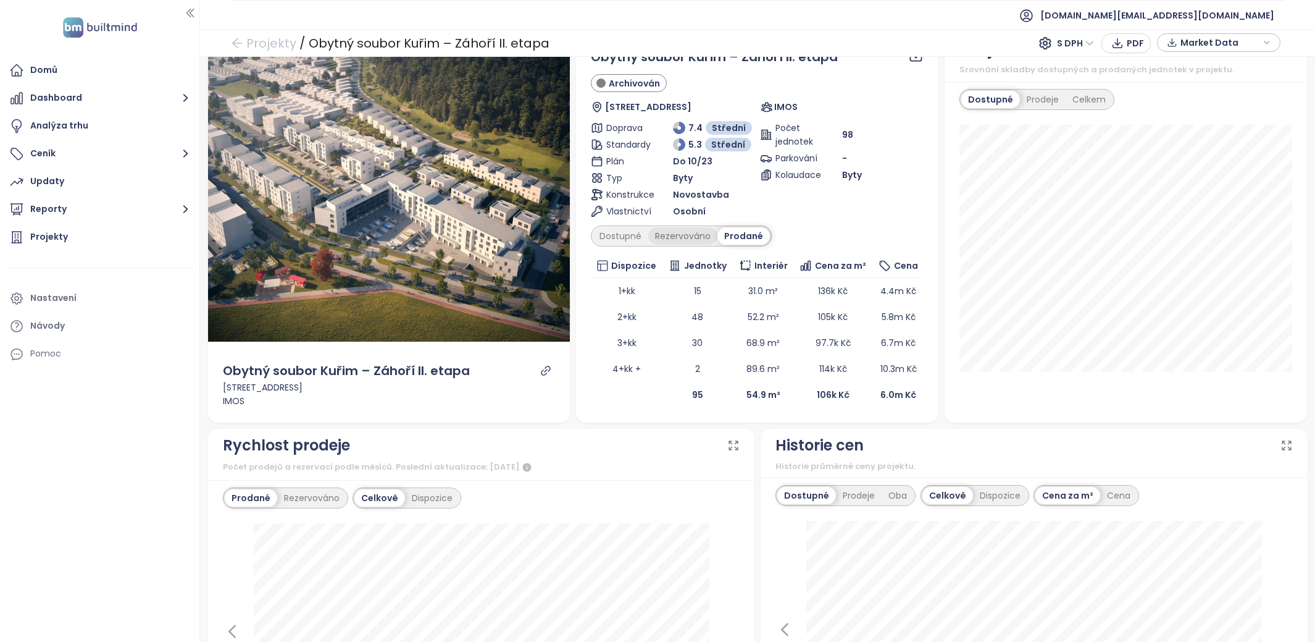
click at [690, 240] on div "Rezervováno" at bounding box center [682, 235] width 69 height 17
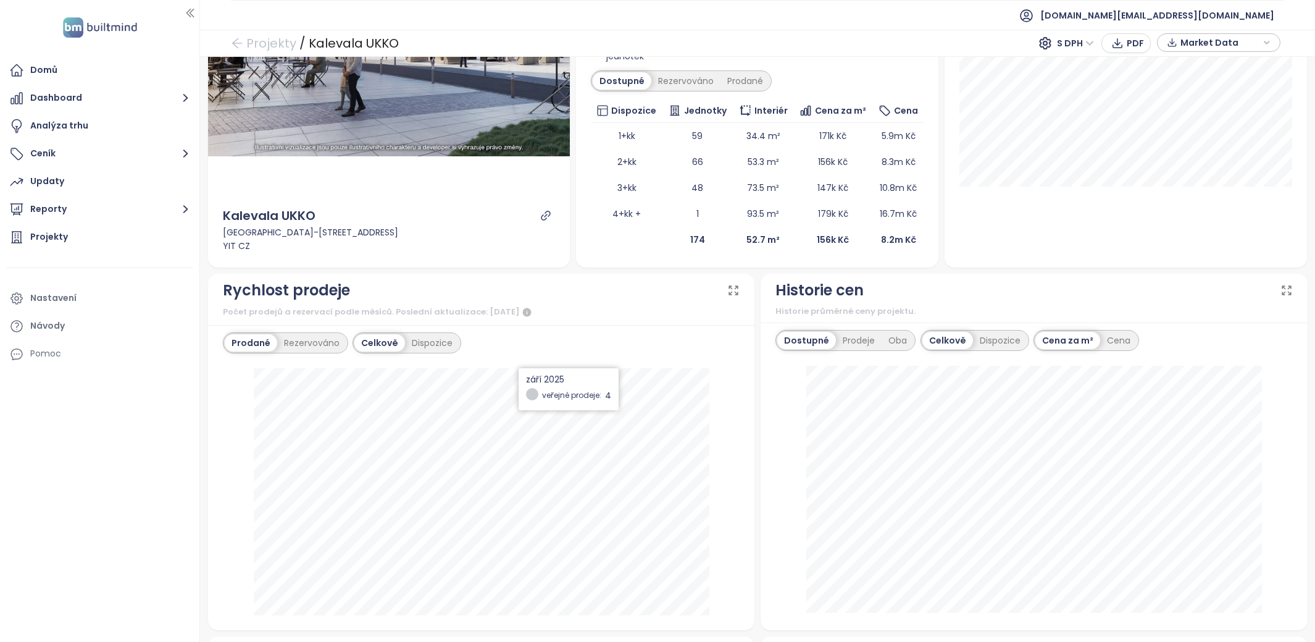
scroll to position [82, 0]
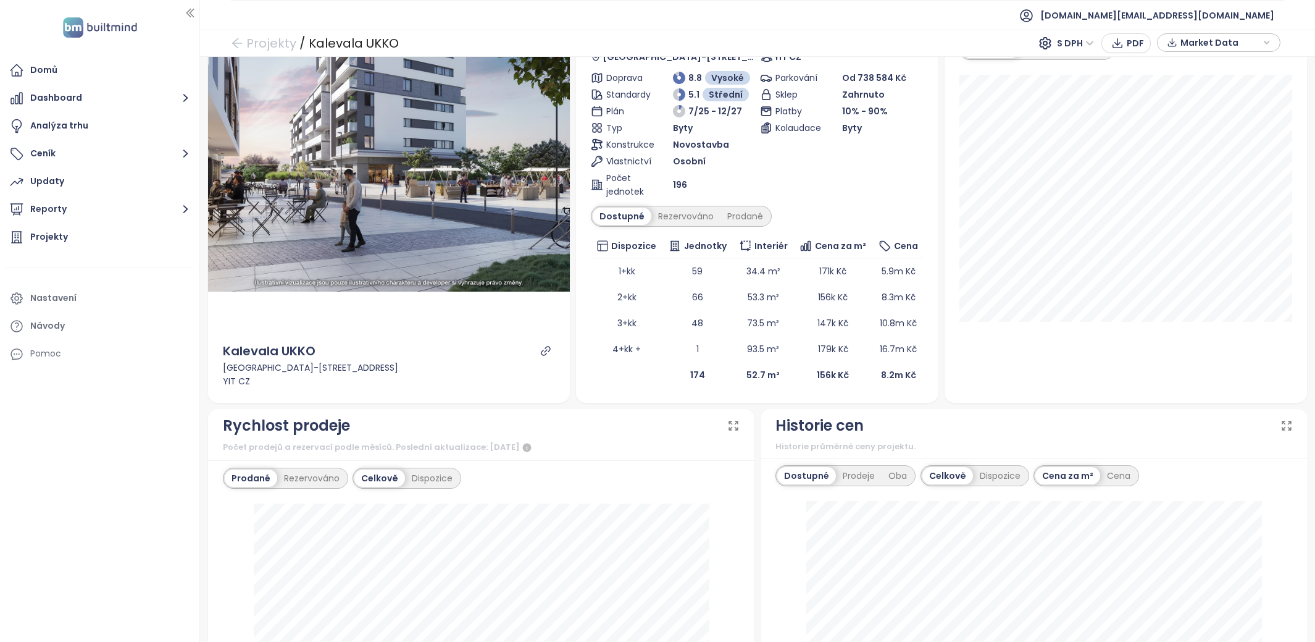
click at [548, 349] on icon "link" at bounding box center [545, 350] width 9 height 9
click at [684, 218] on div "Rezervováno" at bounding box center [685, 215] width 69 height 17
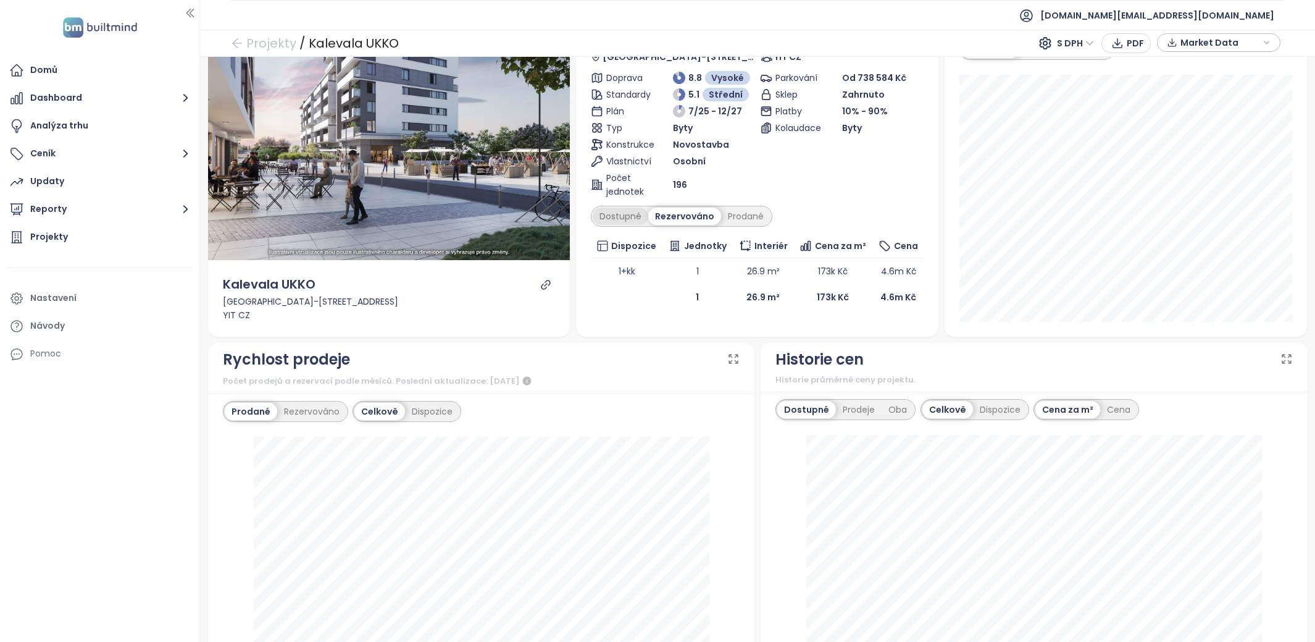
click at [616, 219] on div "Dostupné" at bounding box center [621, 215] width 56 height 17
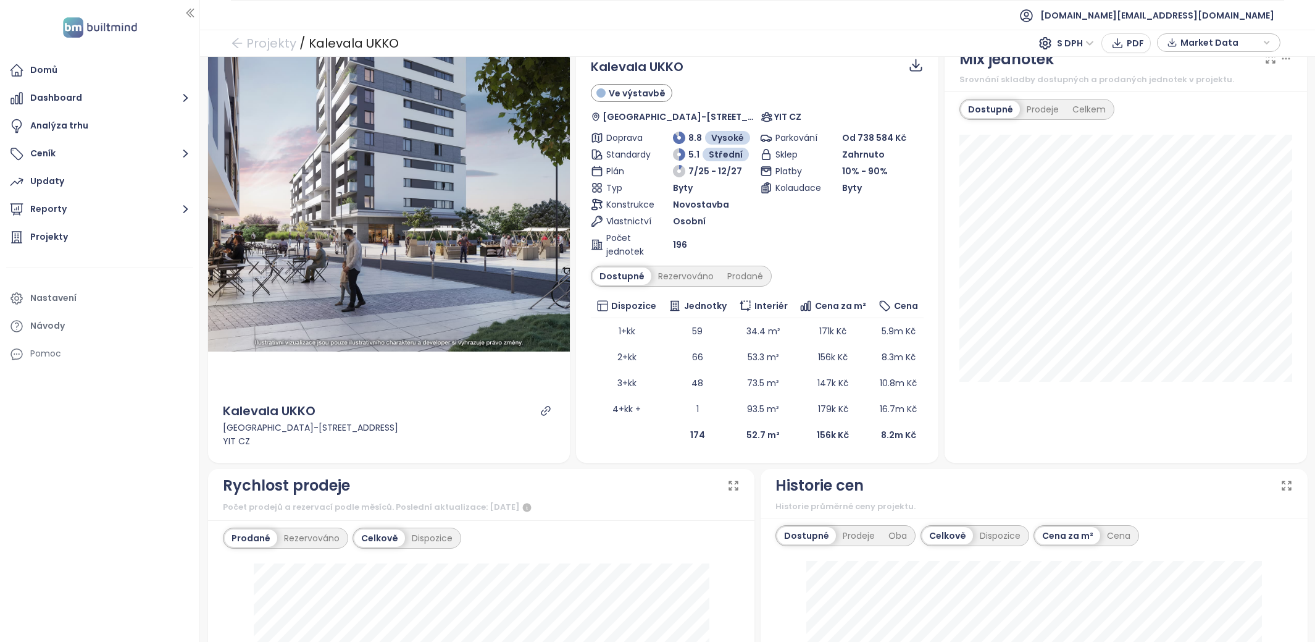
scroll to position [0, 0]
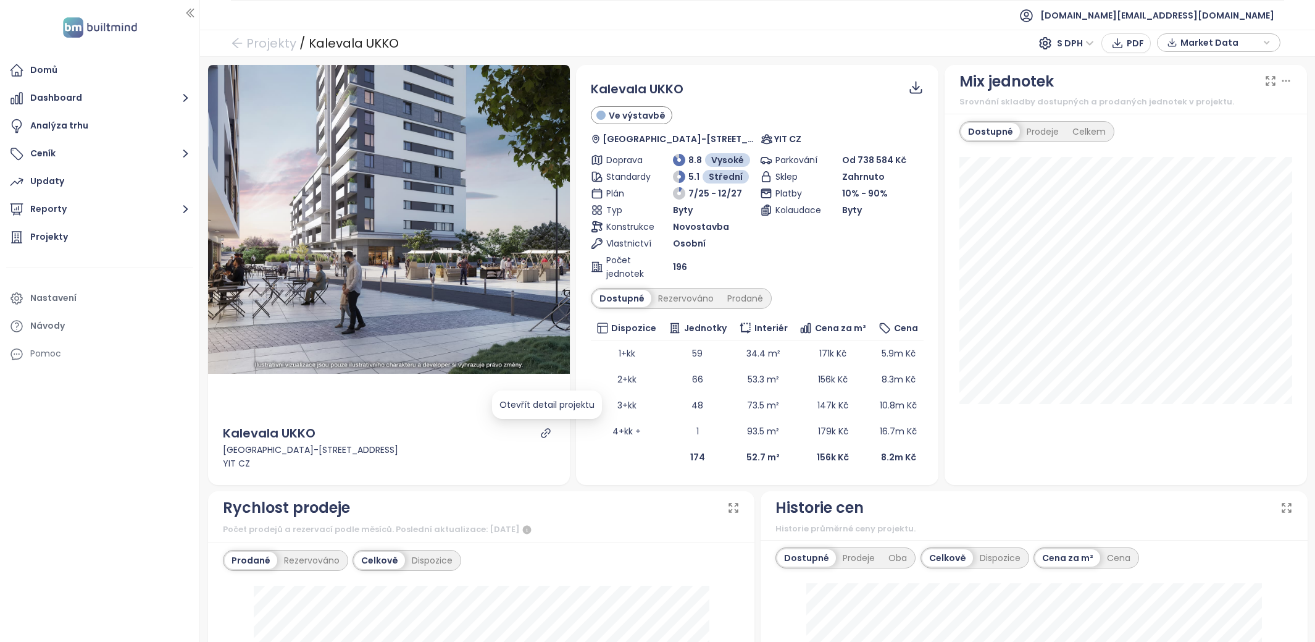
click at [548, 428] on icon "link" at bounding box center [545, 432] width 11 height 11
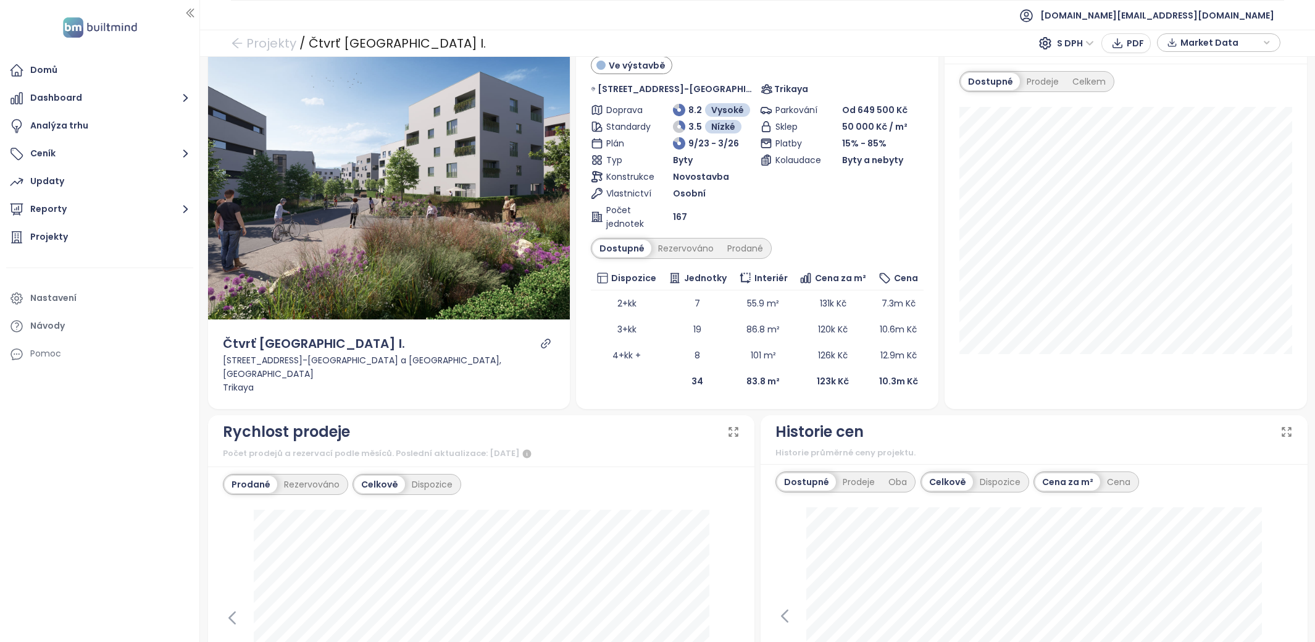
scroll to position [45, 0]
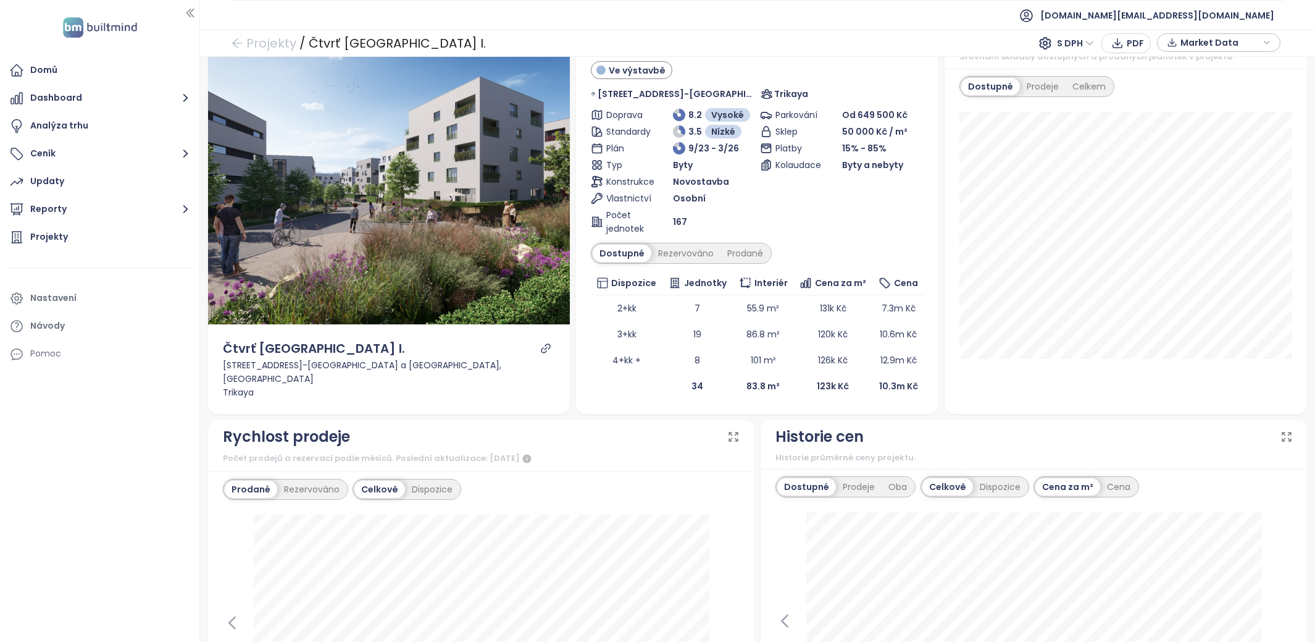
click at [546, 354] on icon "link" at bounding box center [545, 348] width 11 height 11
click at [695, 255] on div "Rezervováno" at bounding box center [685, 253] width 69 height 17
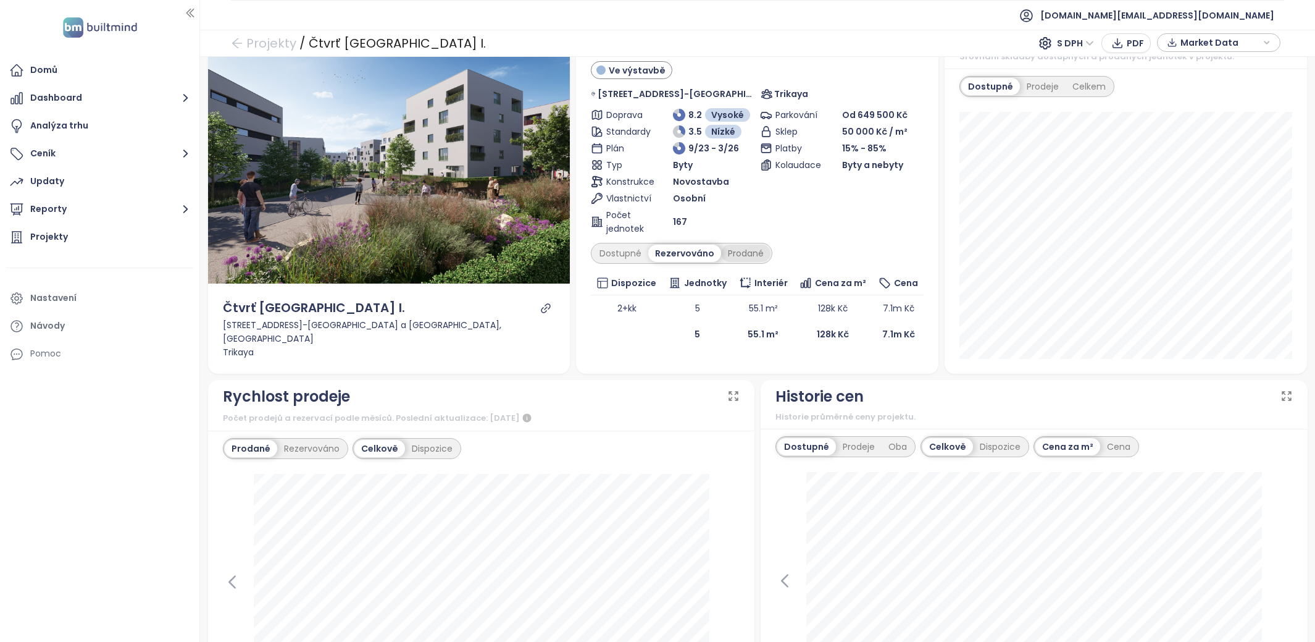
click at [748, 251] on div "Prodané" at bounding box center [745, 253] width 49 height 17
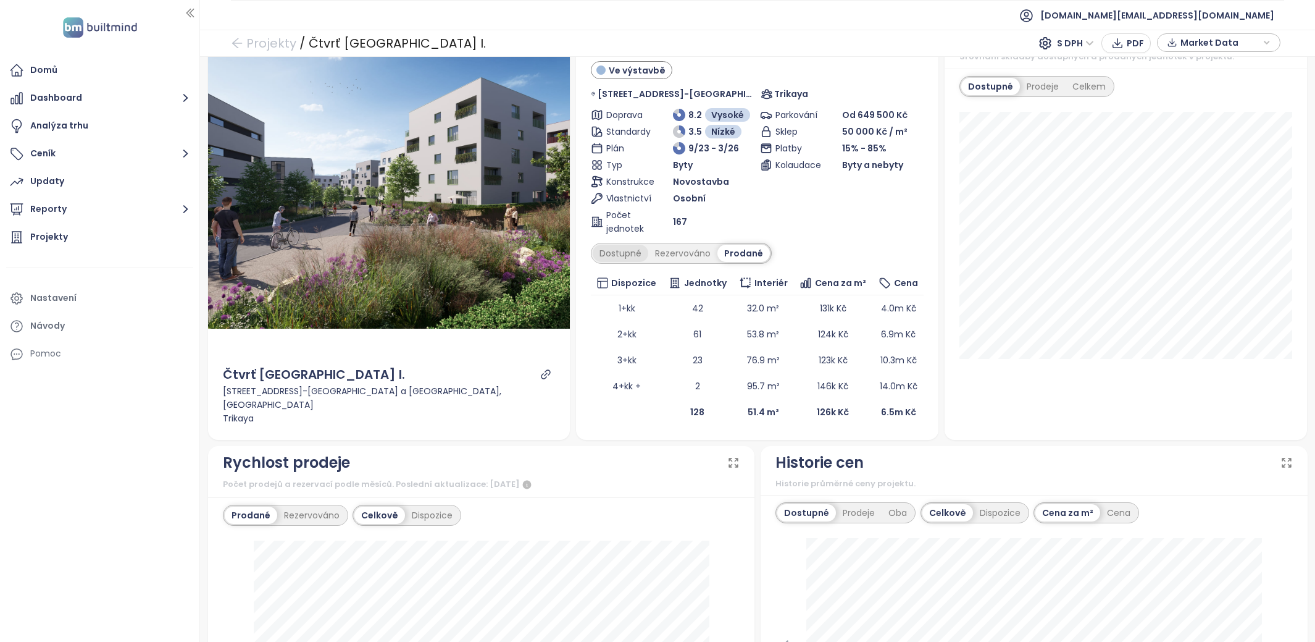
click at [626, 246] on div "Dostupné" at bounding box center [621, 253] width 56 height 17
